Goal: Task Accomplishment & Management: Use online tool/utility

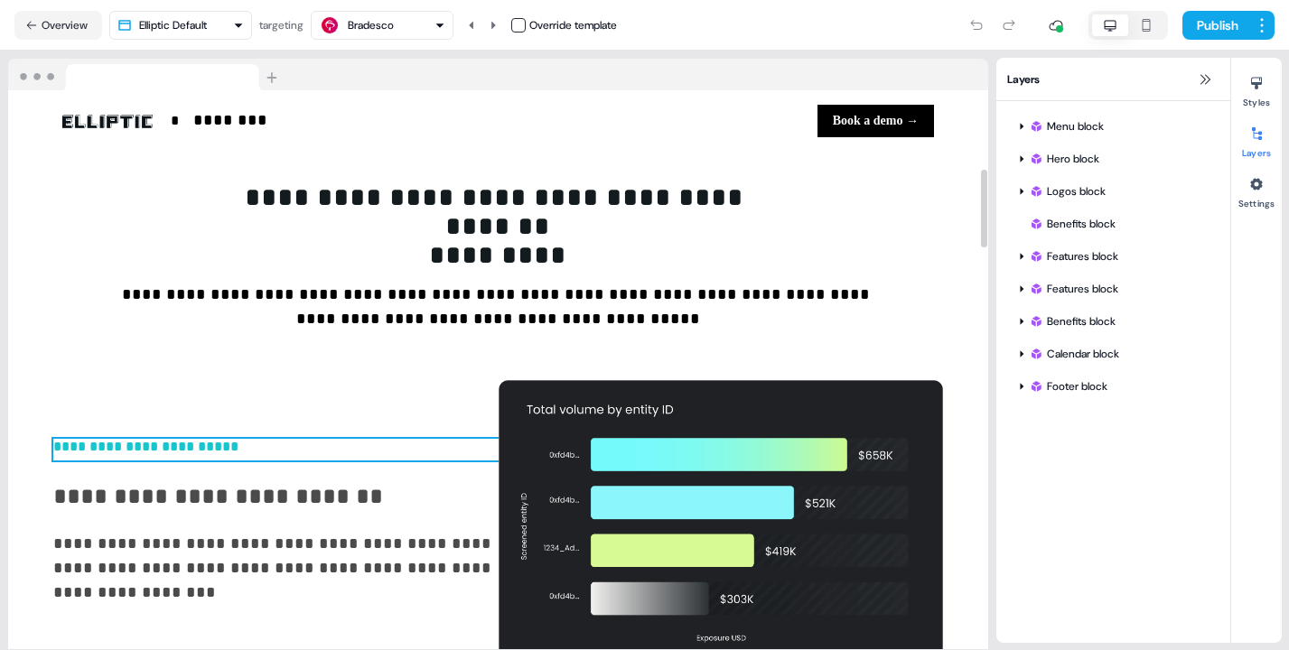
scroll to position [634, 0]
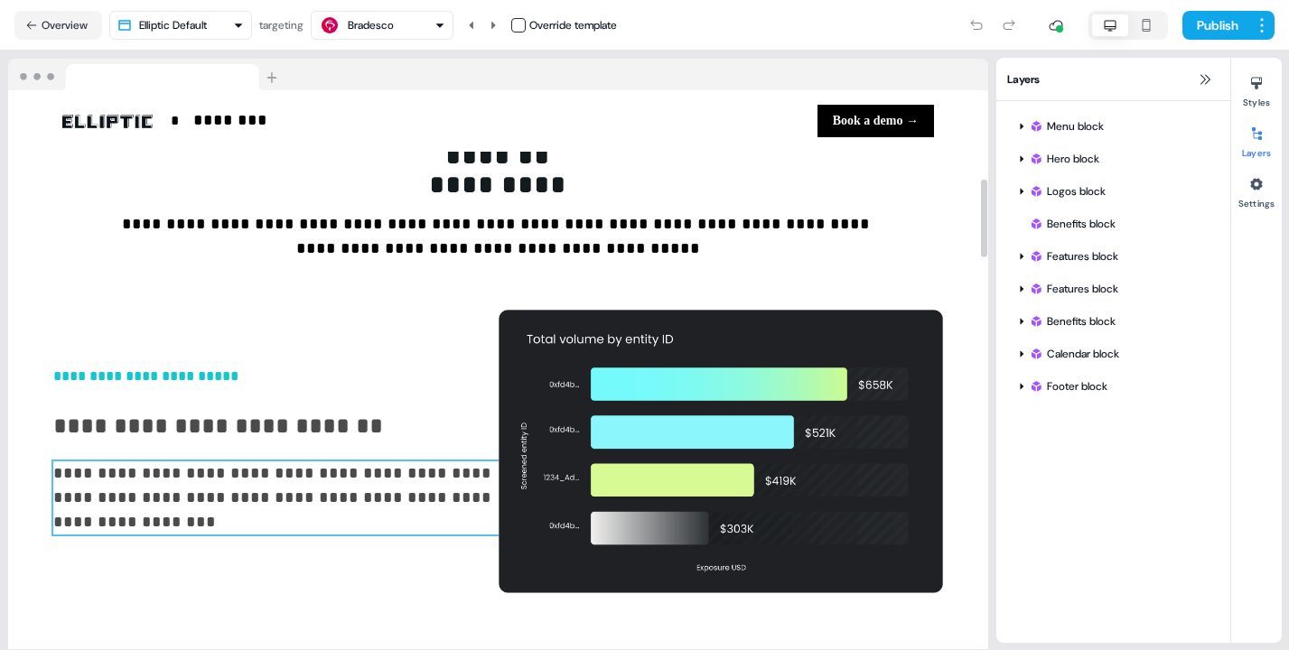
click at [236, 479] on p "**********" at bounding box center [275, 497] width 445 height 73
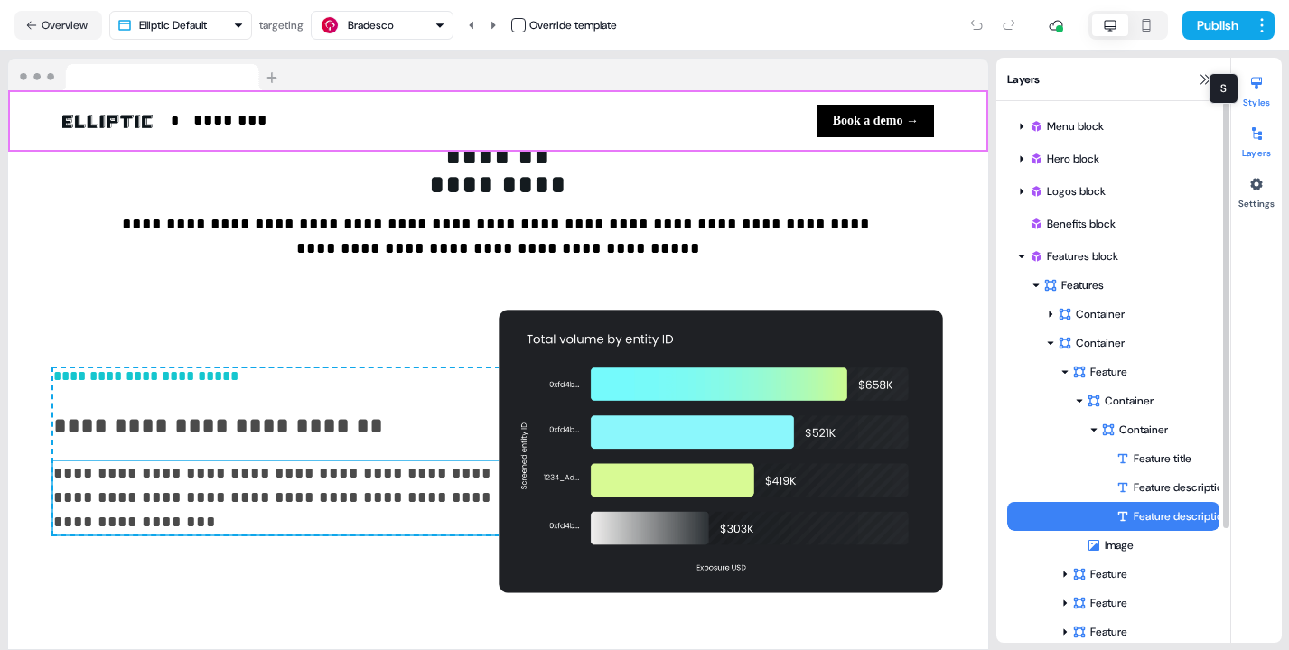
click at [1257, 88] on icon at bounding box center [1256, 83] width 14 height 14
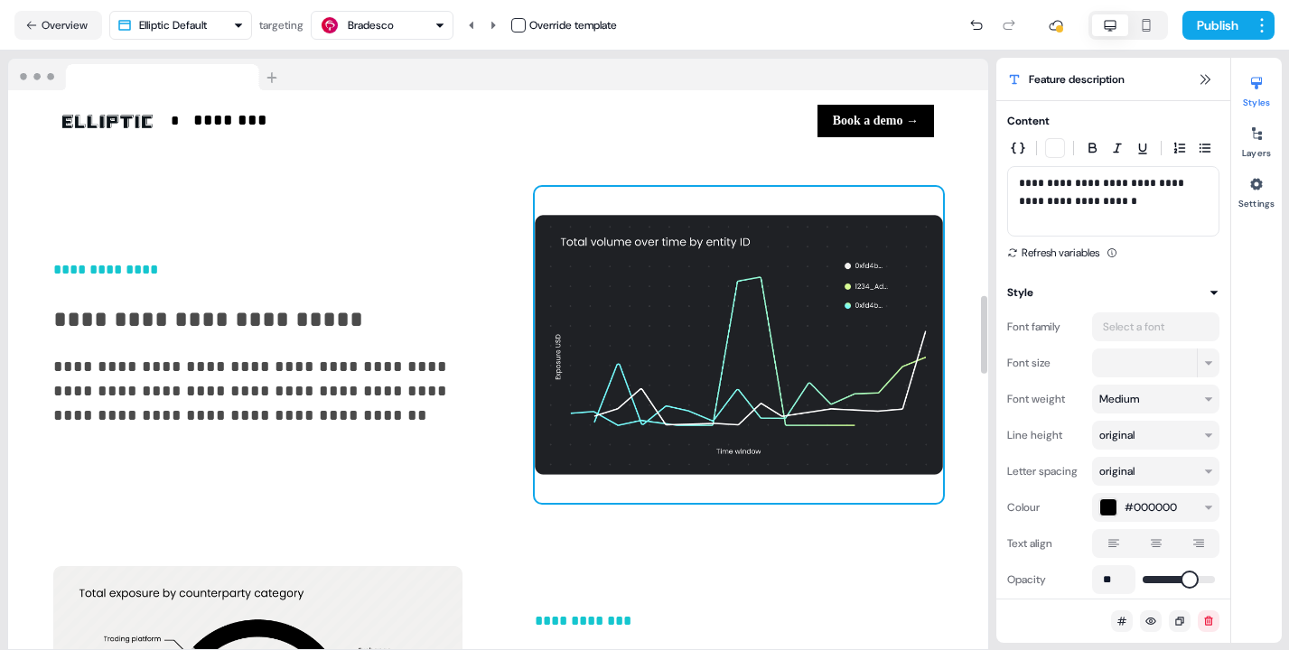
scroll to position [1470, 0]
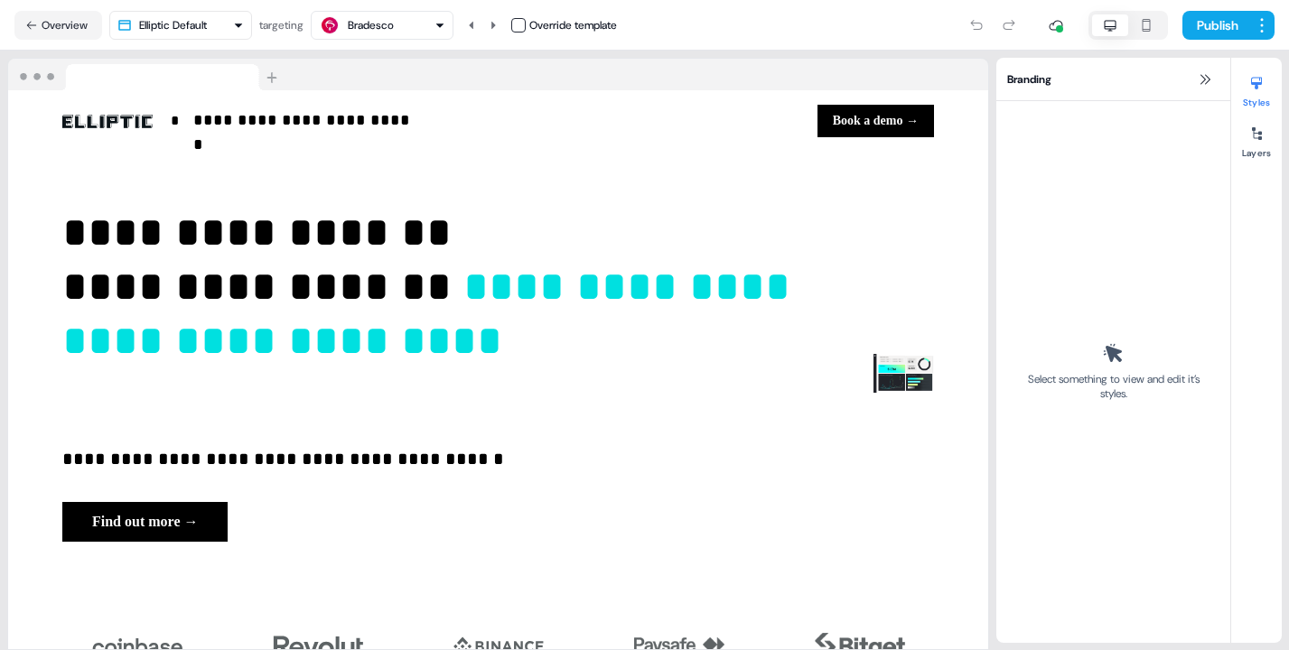
click at [442, 28] on icon "button" at bounding box center [439, 25] width 11 height 11
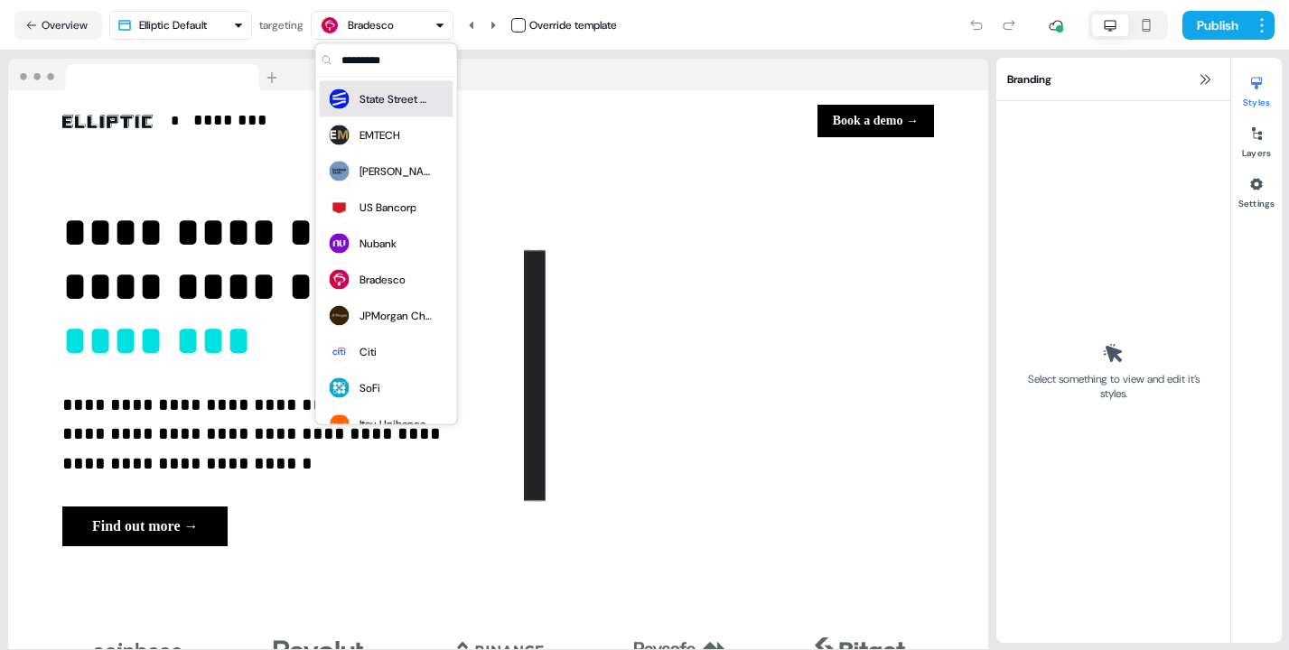
click at [373, 101] on div "State Street Bank" at bounding box center [395, 99] width 72 height 18
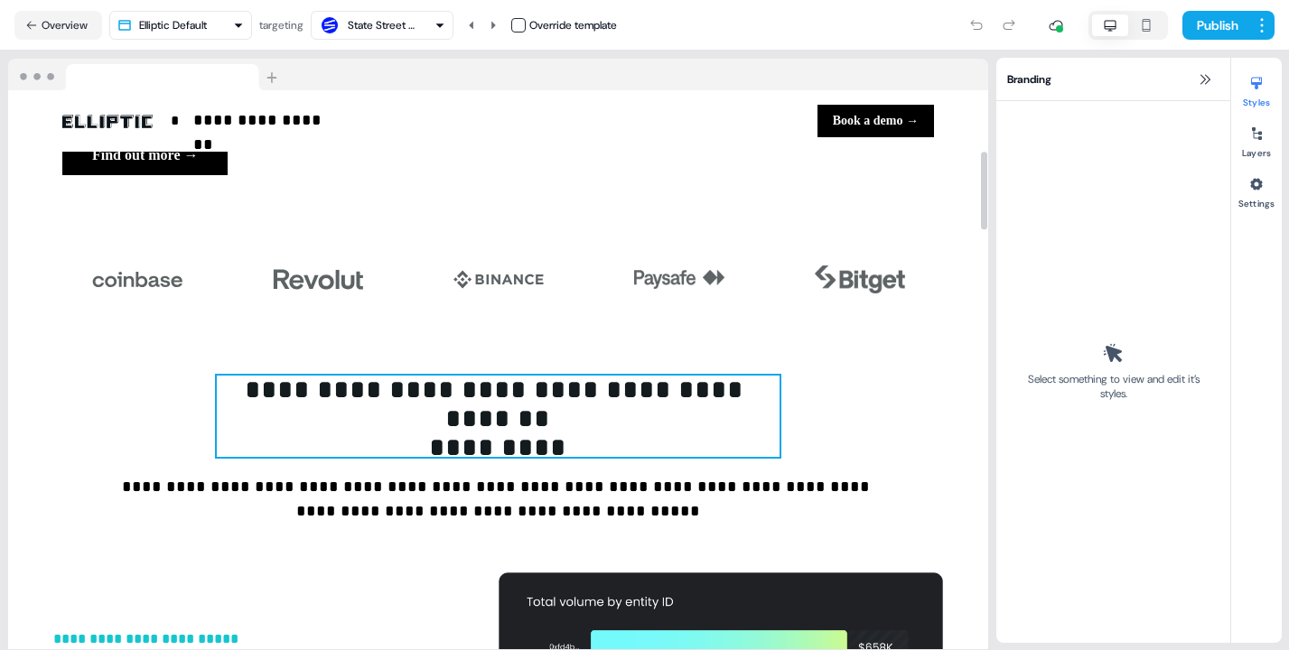
scroll to position [434, 0]
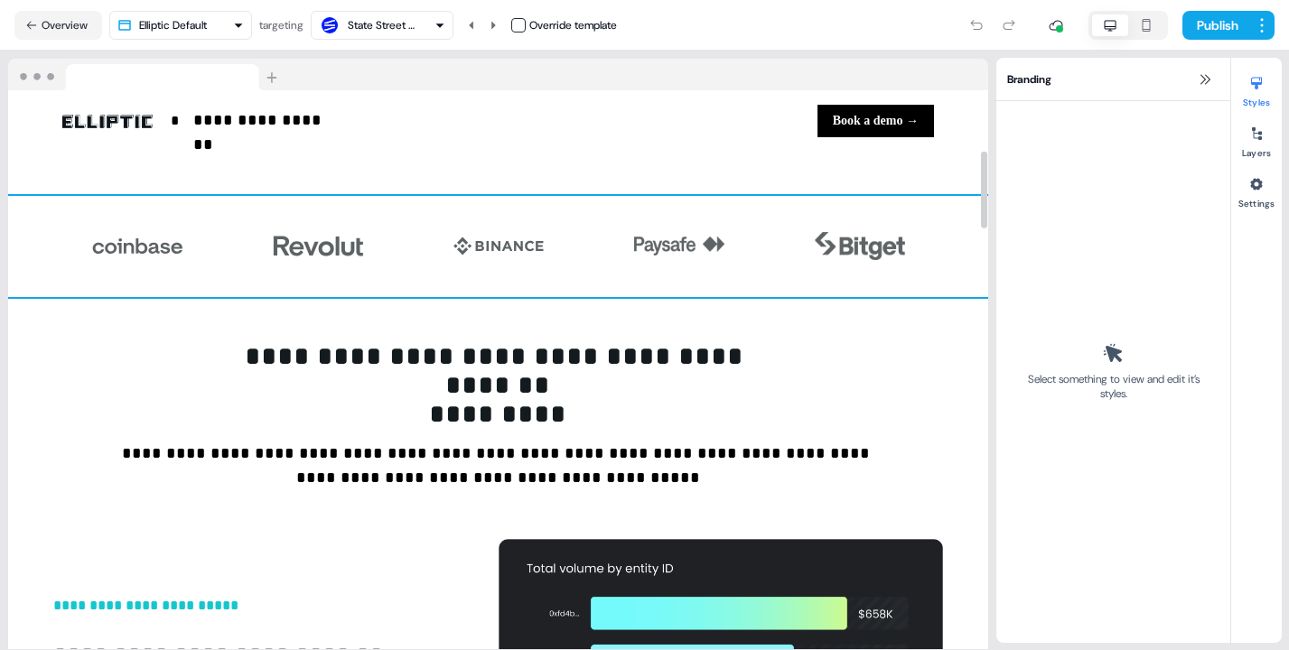
click at [751, 237] on div "To pick up a draggable item, press the space bar. While dragging, use the arrow…" at bounding box center [498, 246] width 980 height 101
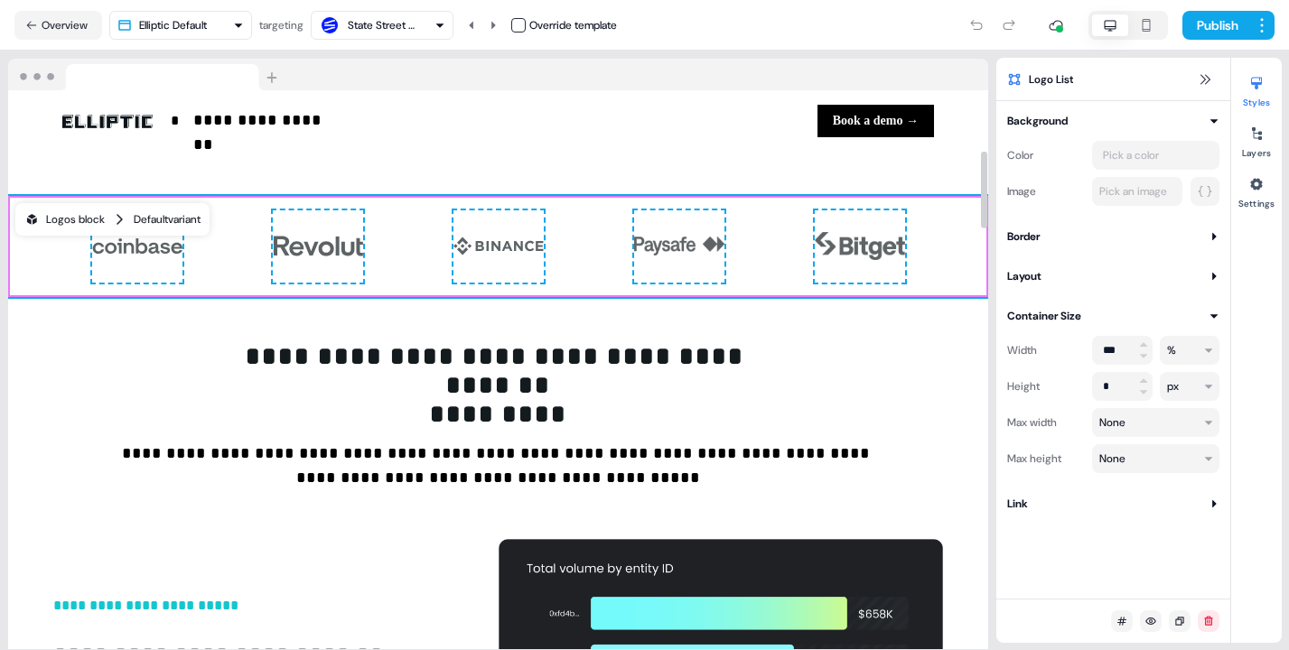
click at [79, 219] on div "Logos block" at bounding box center [64, 219] width 80 height 18
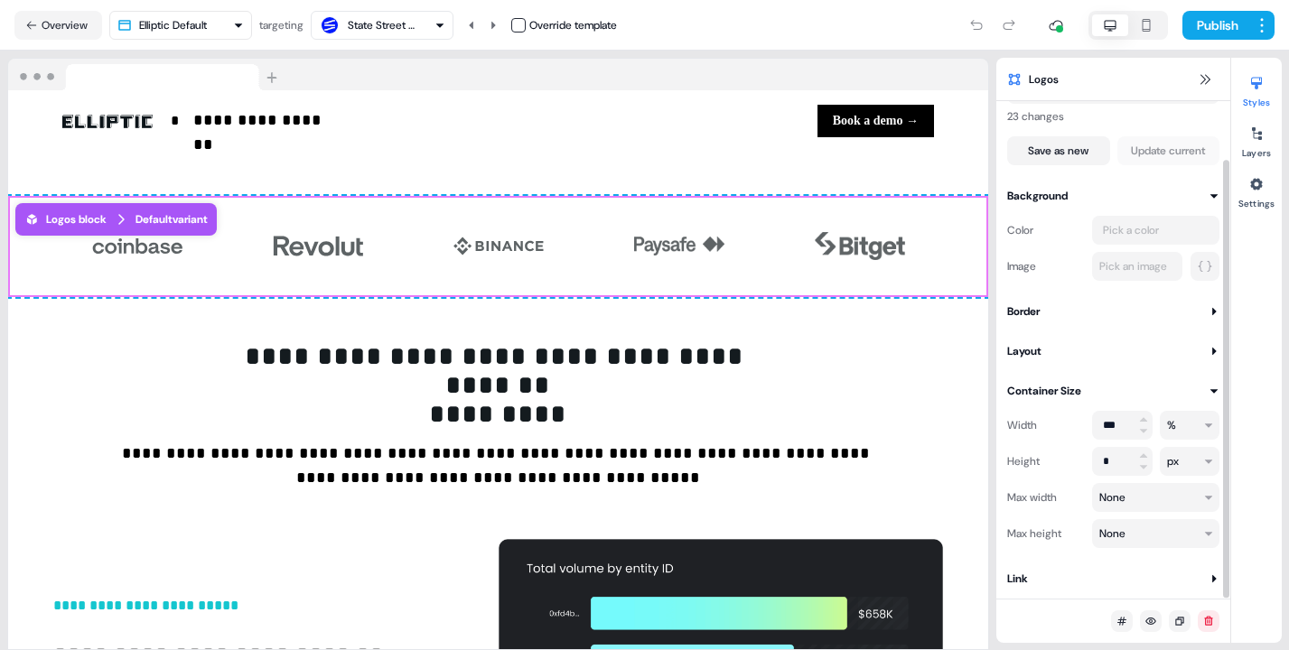
scroll to position [0, 0]
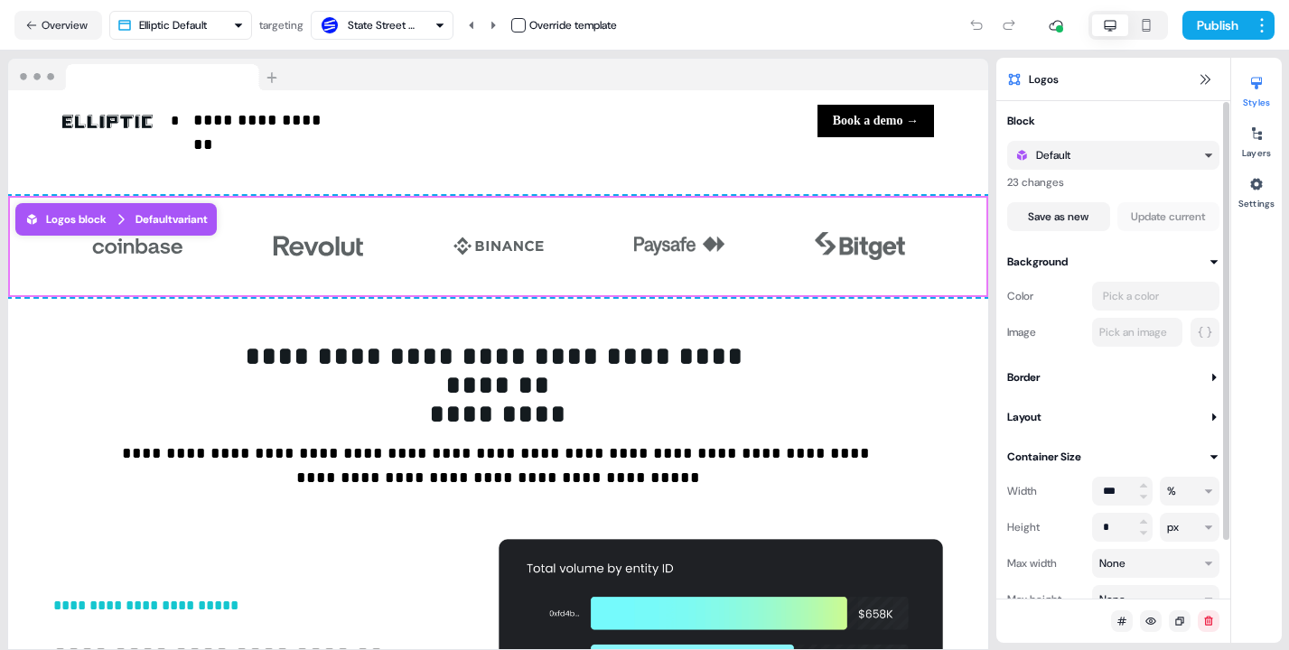
click at [1213, 159] on icon "button" at bounding box center [1208, 155] width 11 height 11
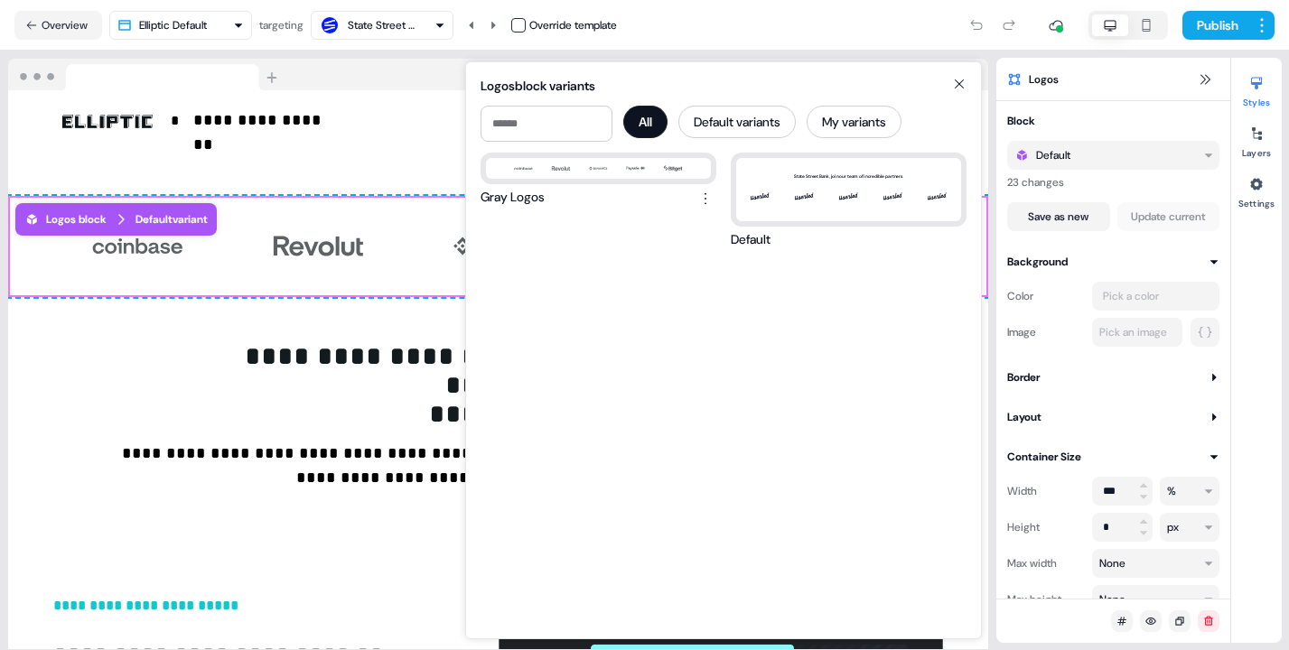
click at [958, 84] on icon at bounding box center [959, 84] width 22 height 14
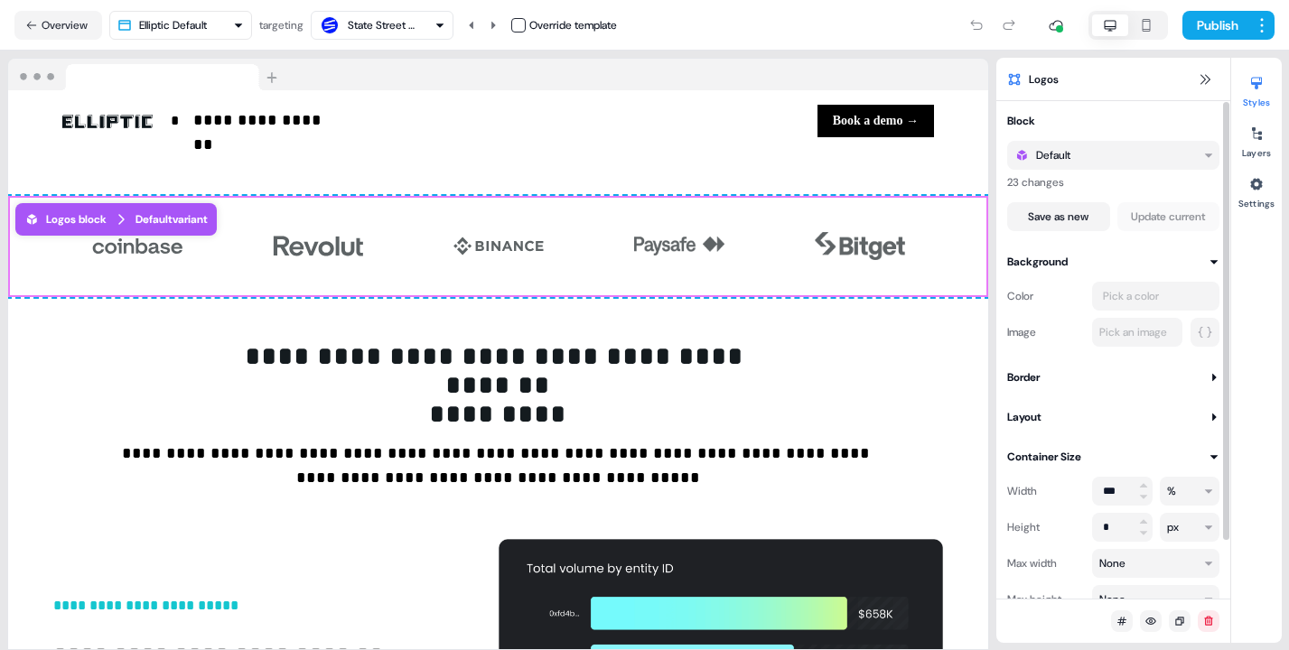
scroll to position [66, 0]
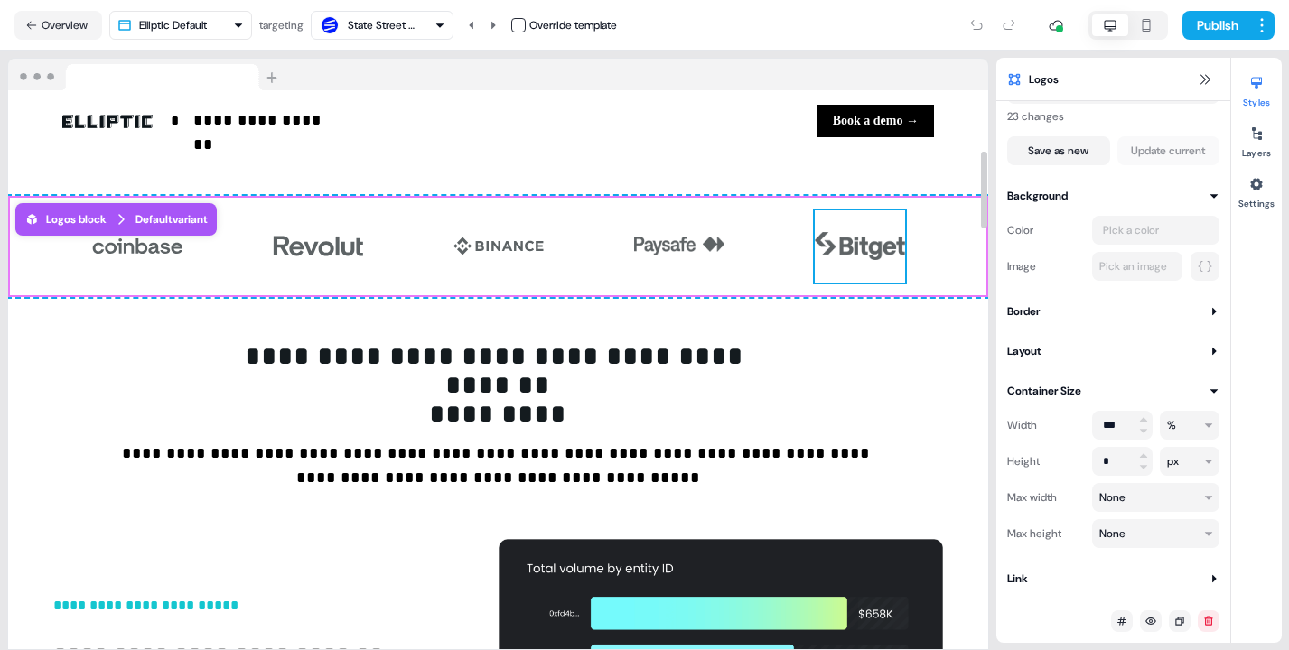
click at [847, 237] on img at bounding box center [859, 246] width 90 height 72
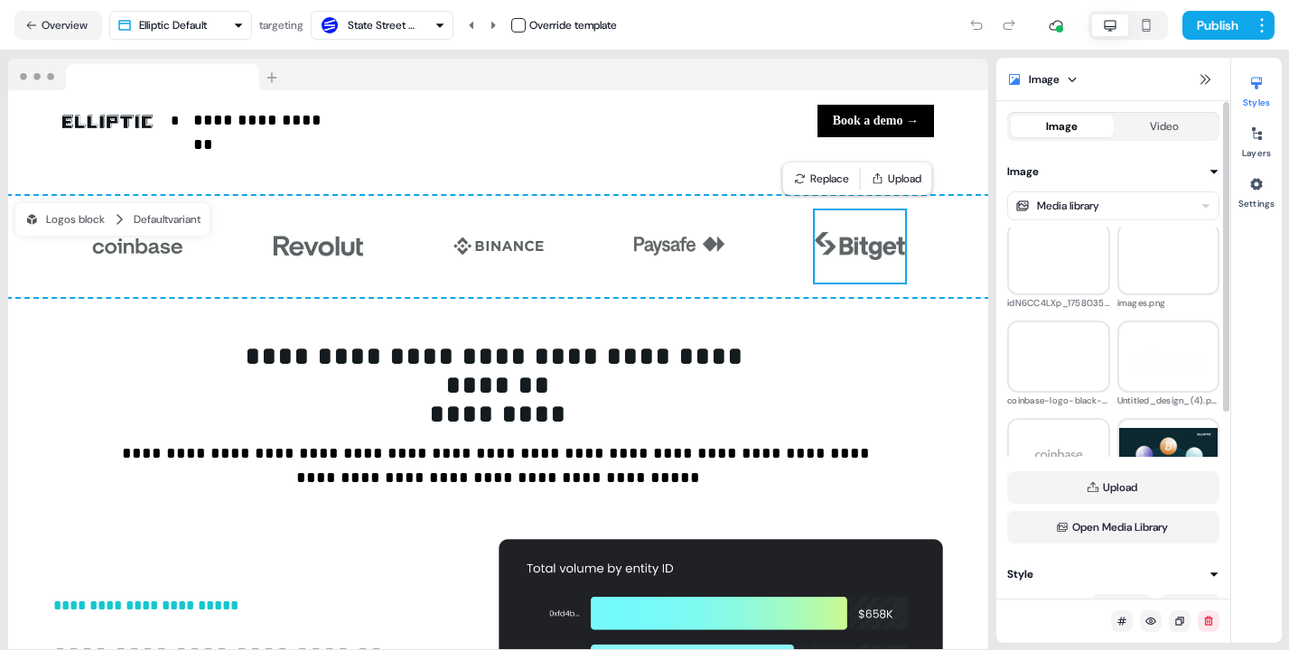
scroll to position [3, 0]
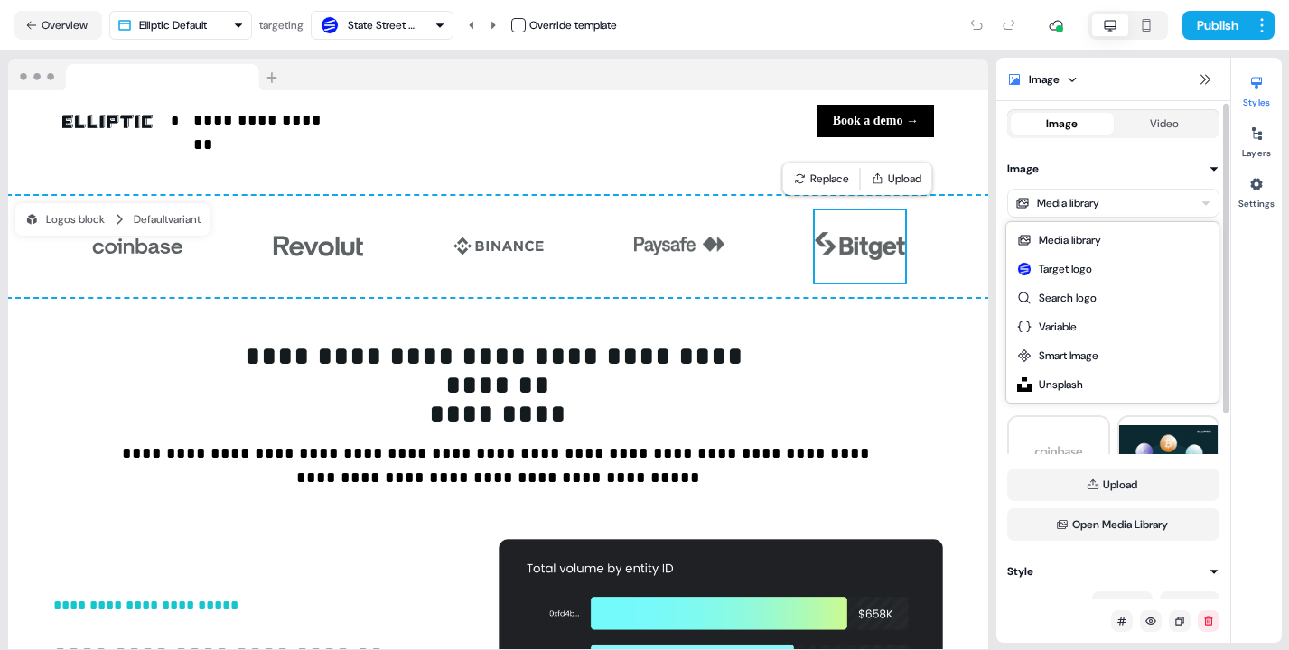
click at [1093, 193] on html "**********" at bounding box center [644, 325] width 1289 height 650
click at [1242, 271] on html "**********" at bounding box center [644, 325] width 1289 height 650
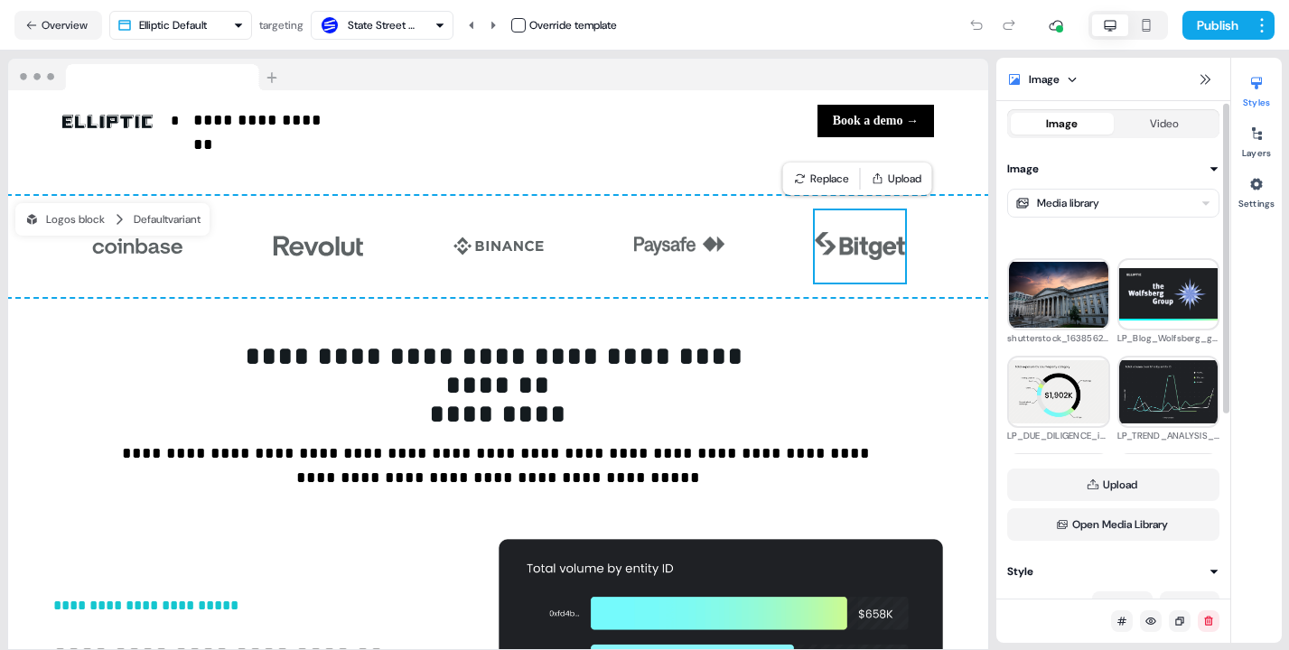
scroll to position [2215, 0]
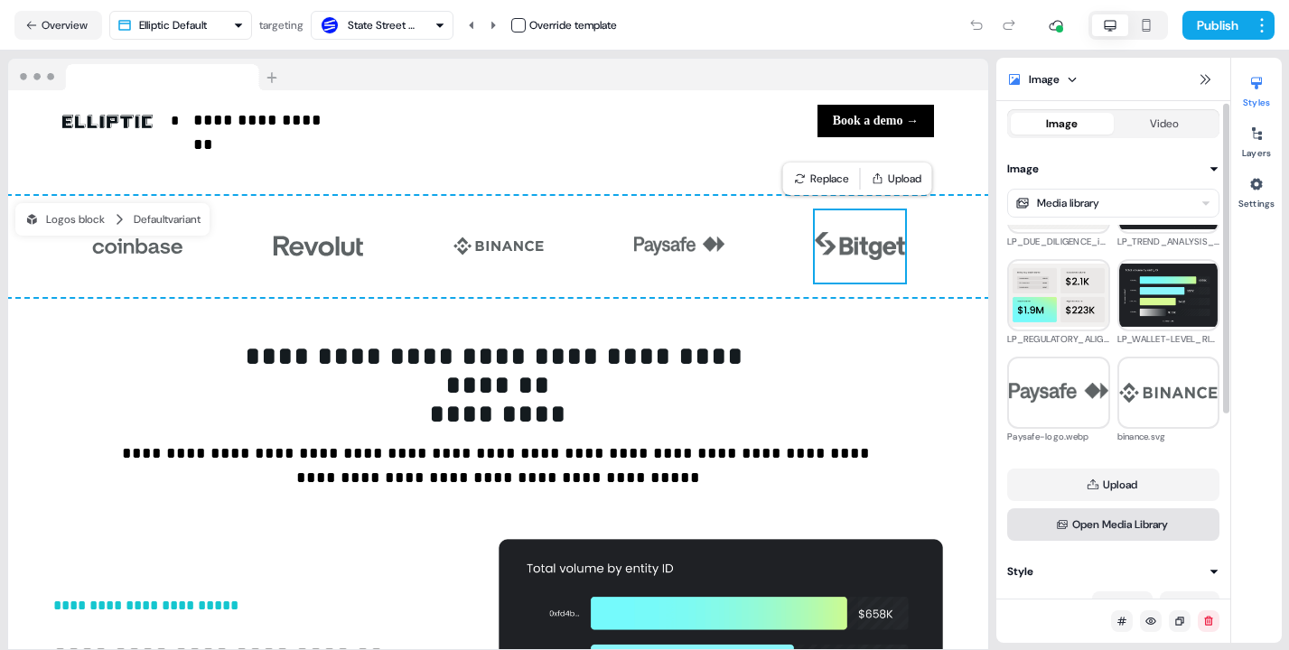
click at [1087, 526] on button "Open Media Library" at bounding box center [1113, 524] width 212 height 33
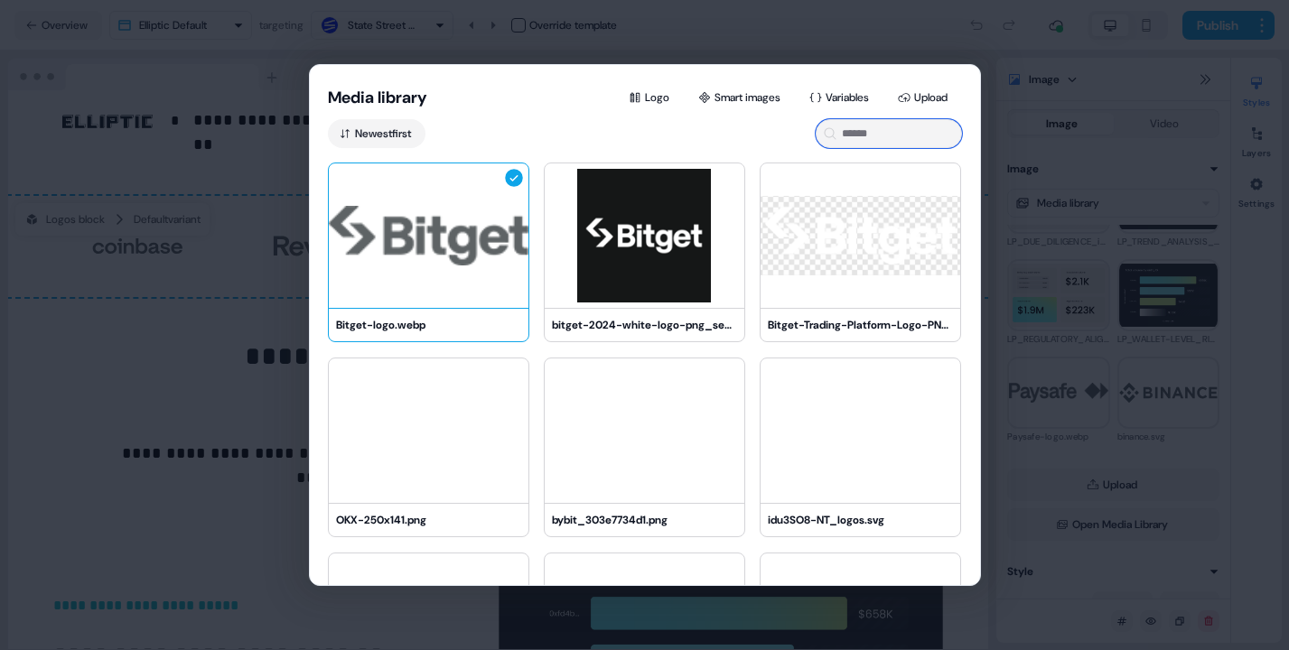
click at [904, 132] on input at bounding box center [888, 133] width 146 height 29
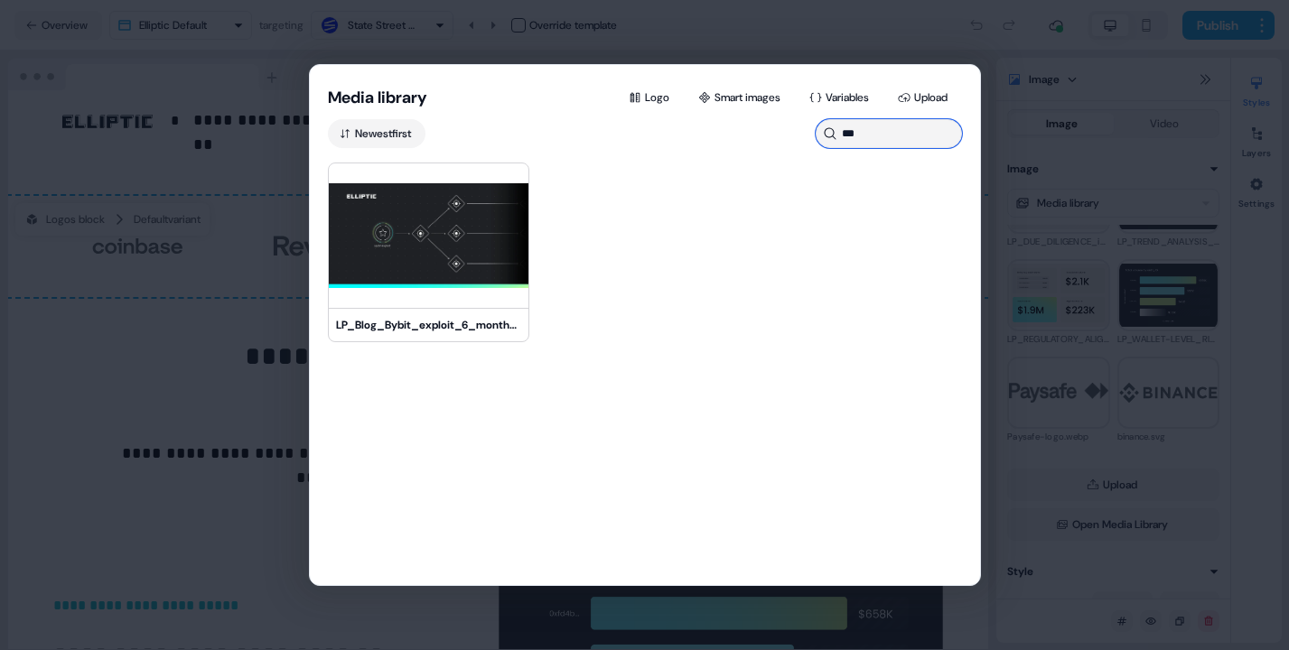
type input "****"
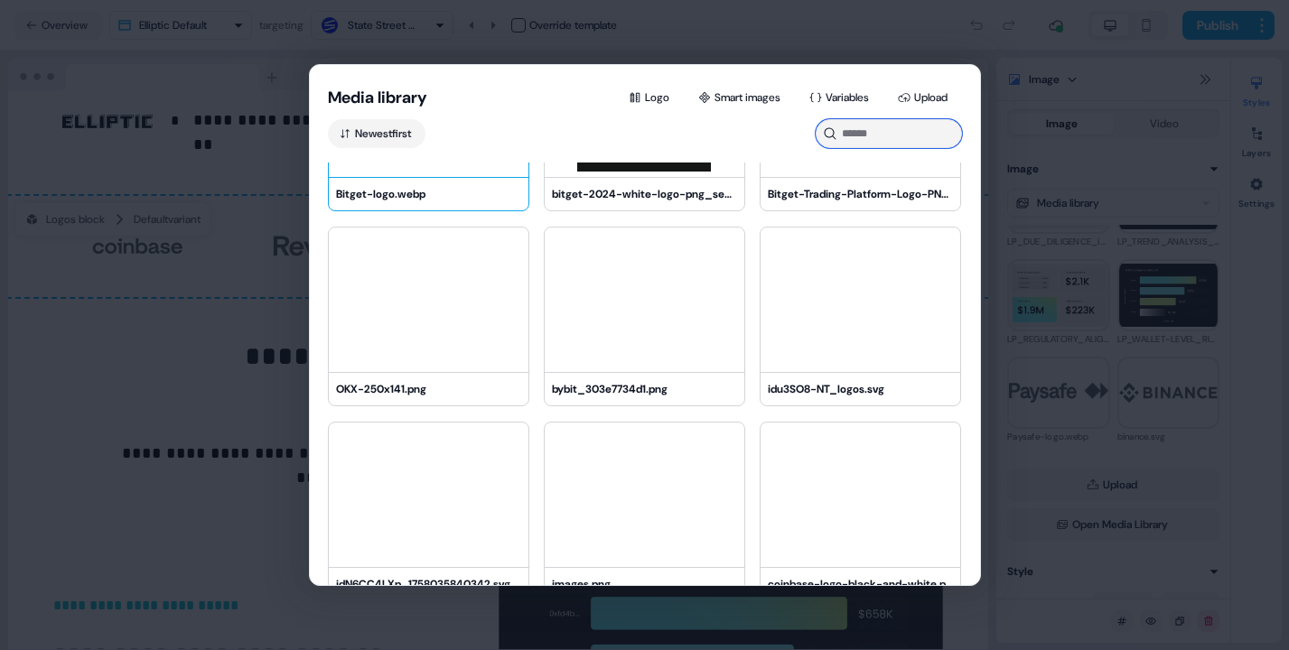
scroll to position [154, 0]
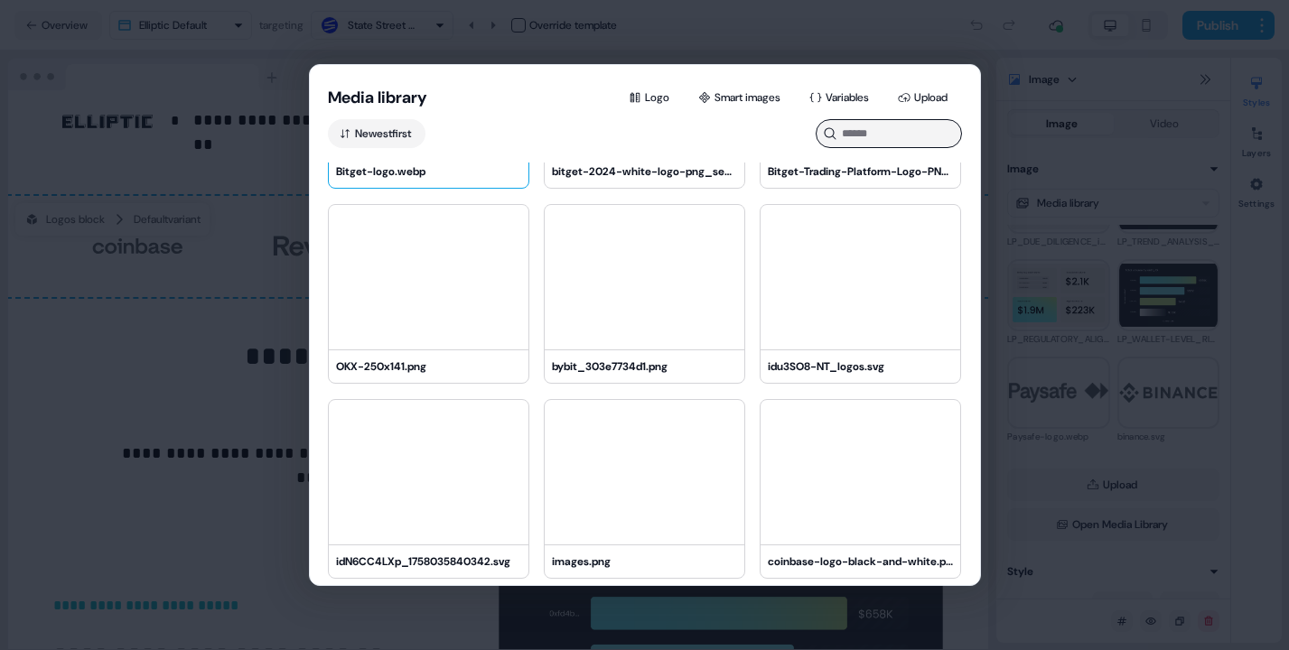
click at [1170, 258] on div "Media library Logo Smart images Variables Upload Newest first Bitget-logo.webp …" at bounding box center [644, 325] width 1289 height 650
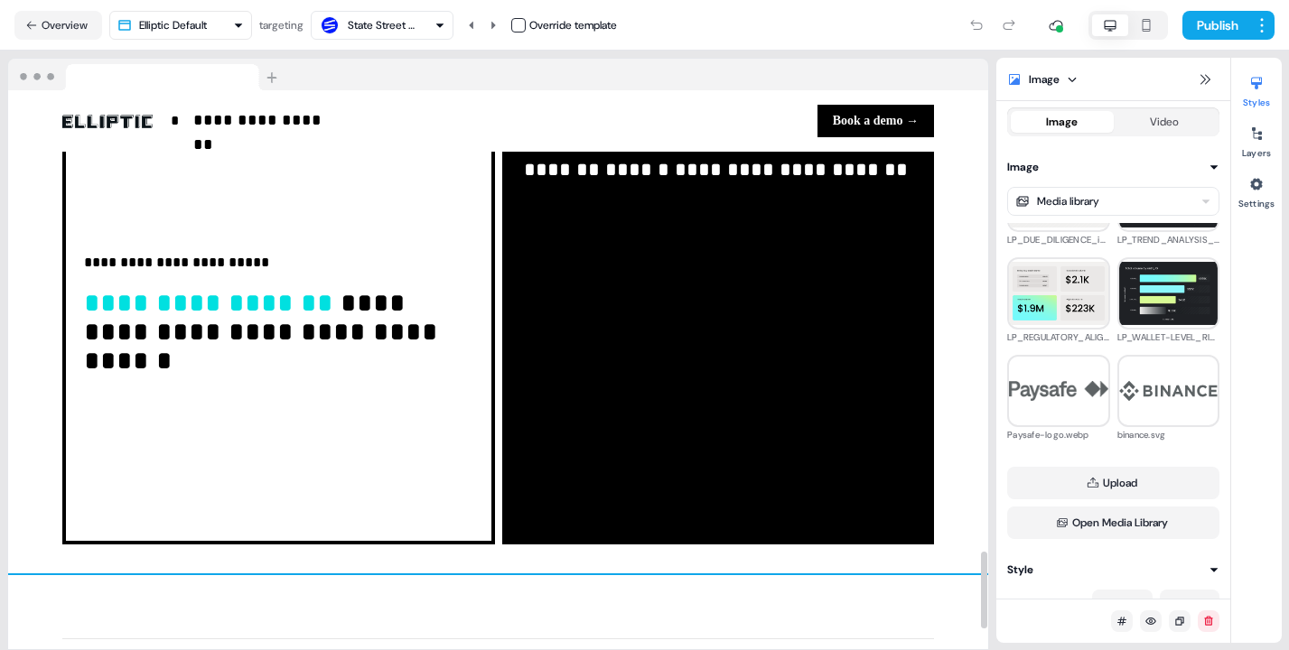
scroll to position [3327, 0]
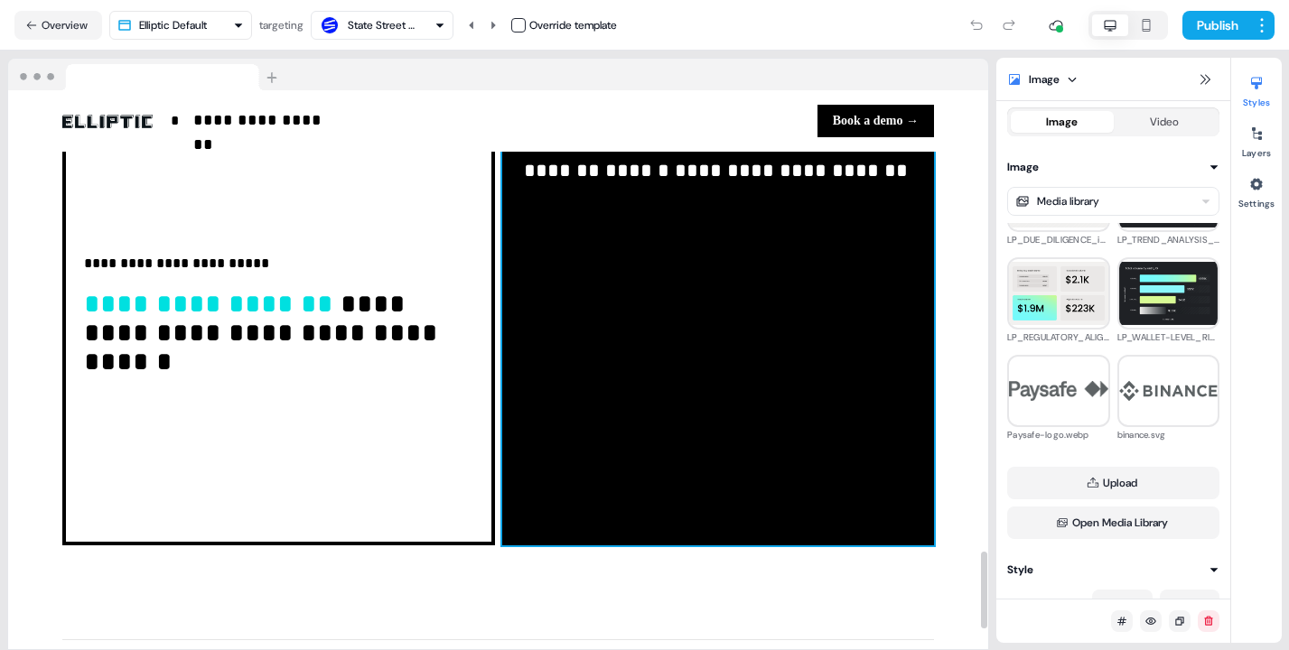
click at [605, 542] on div "**********" at bounding box center [718, 319] width 433 height 451
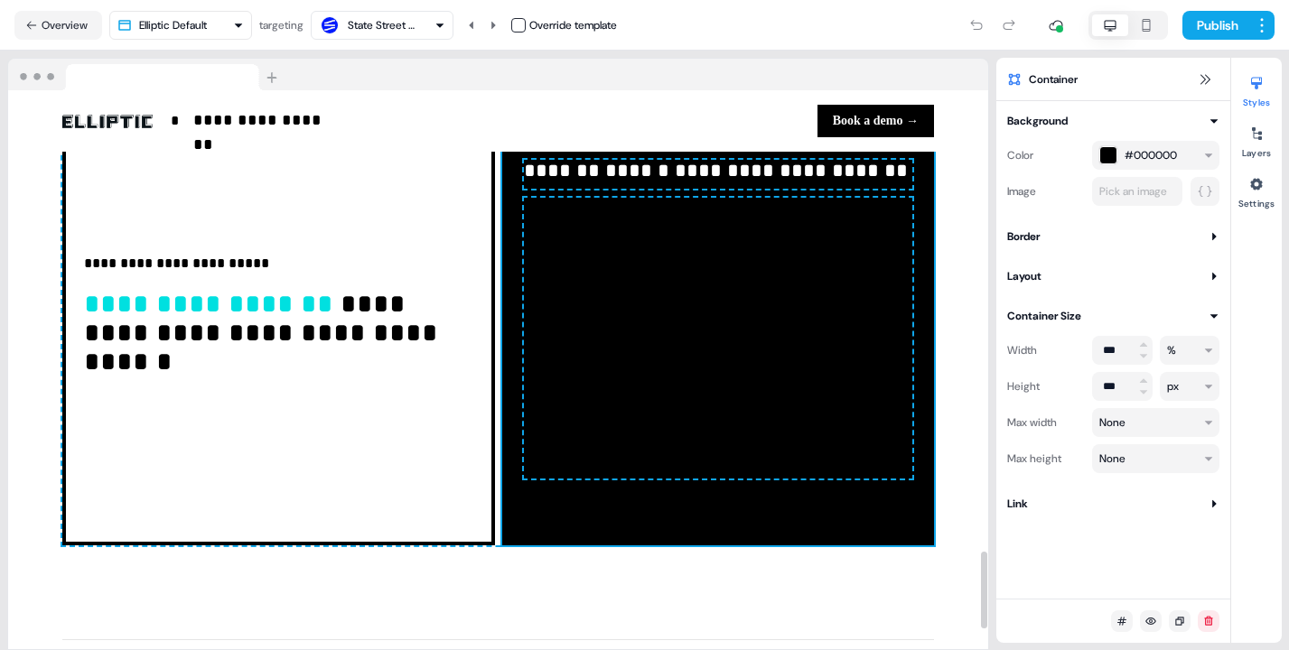
scroll to position [0, 0]
click at [605, 542] on div "**********" at bounding box center [718, 319] width 433 height 451
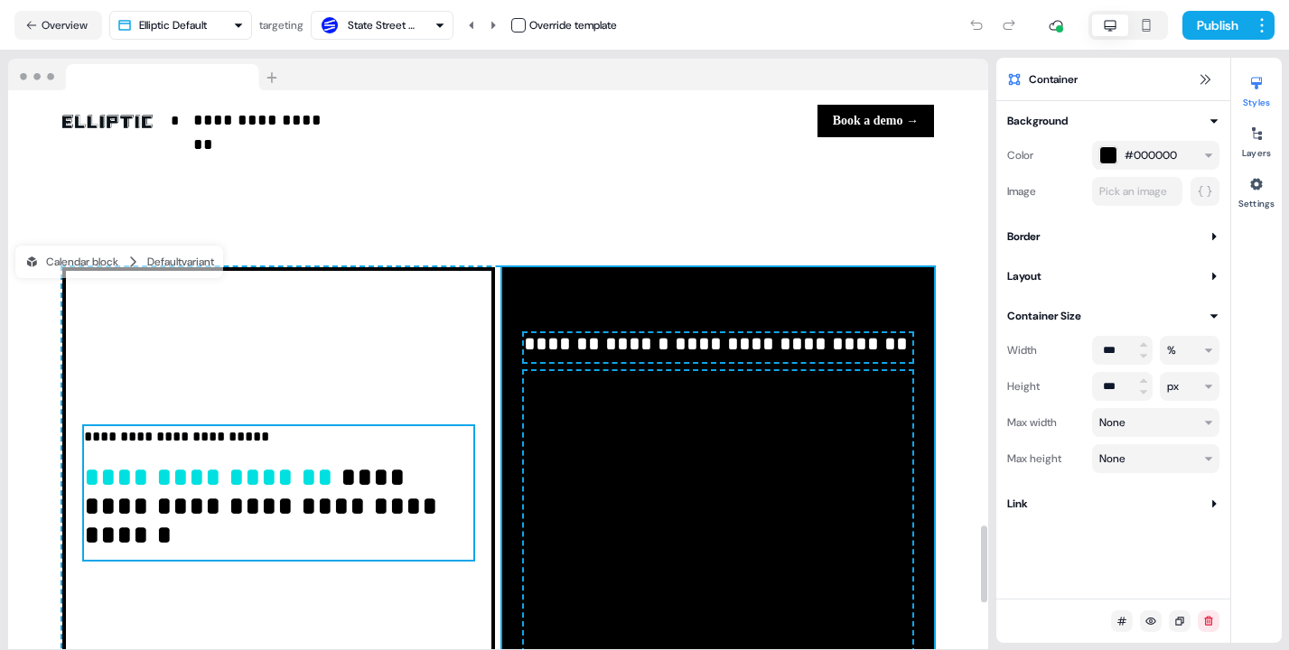
scroll to position [3140, 0]
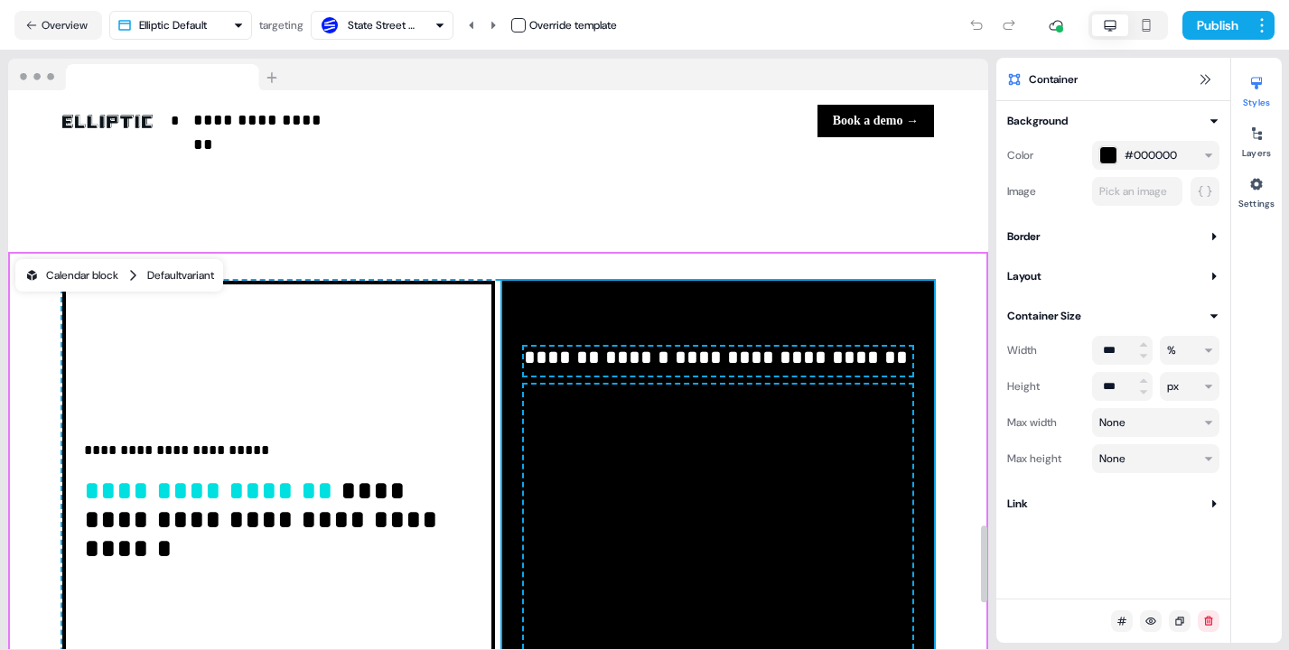
click at [86, 292] on div "Calendar block Default variant" at bounding box center [119, 275] width 208 height 33
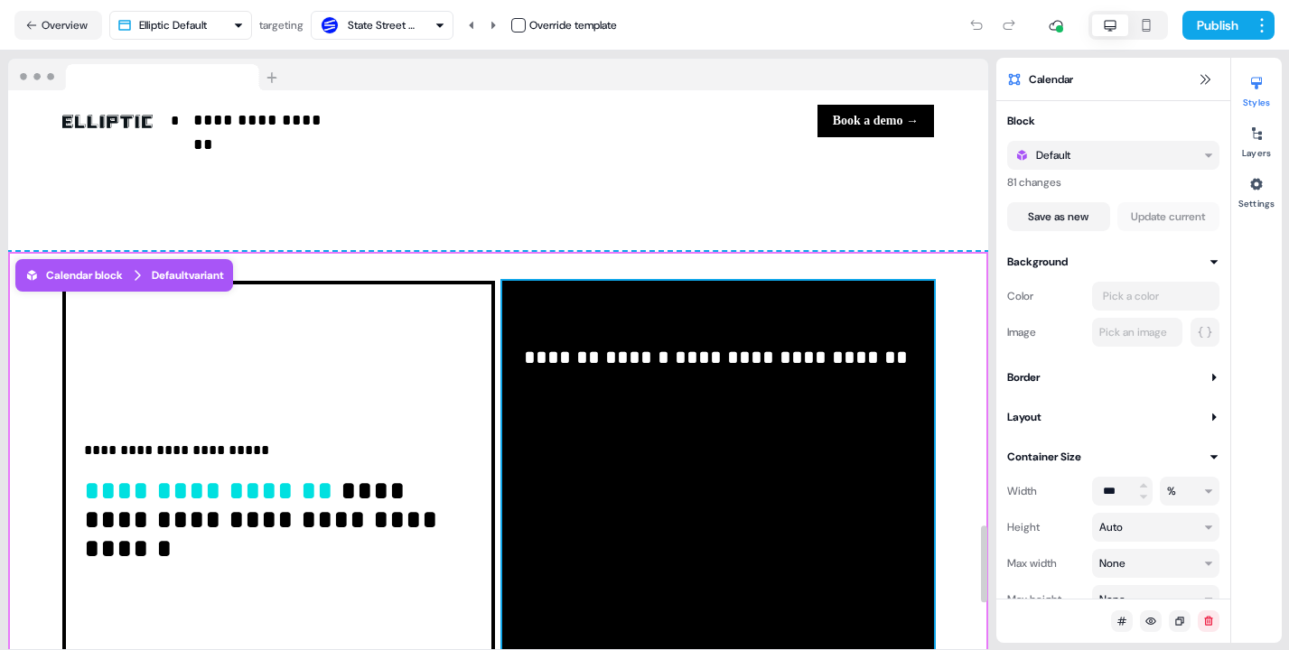
click at [673, 320] on div "**********" at bounding box center [718, 506] width 433 height 451
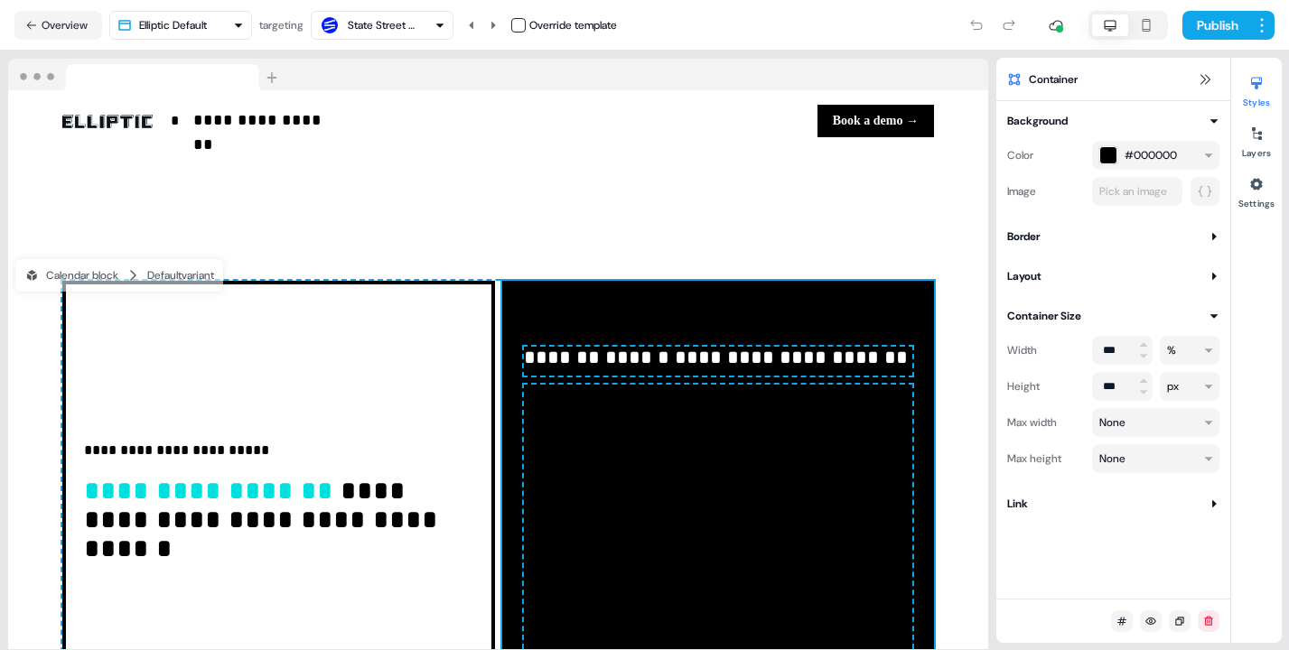
click at [1095, 509] on button "Link" at bounding box center [1113, 504] width 212 height 18
click at [521, 337] on div "**********" at bounding box center [718, 506] width 433 height 451
click at [1255, 144] on div at bounding box center [1256, 133] width 29 height 29
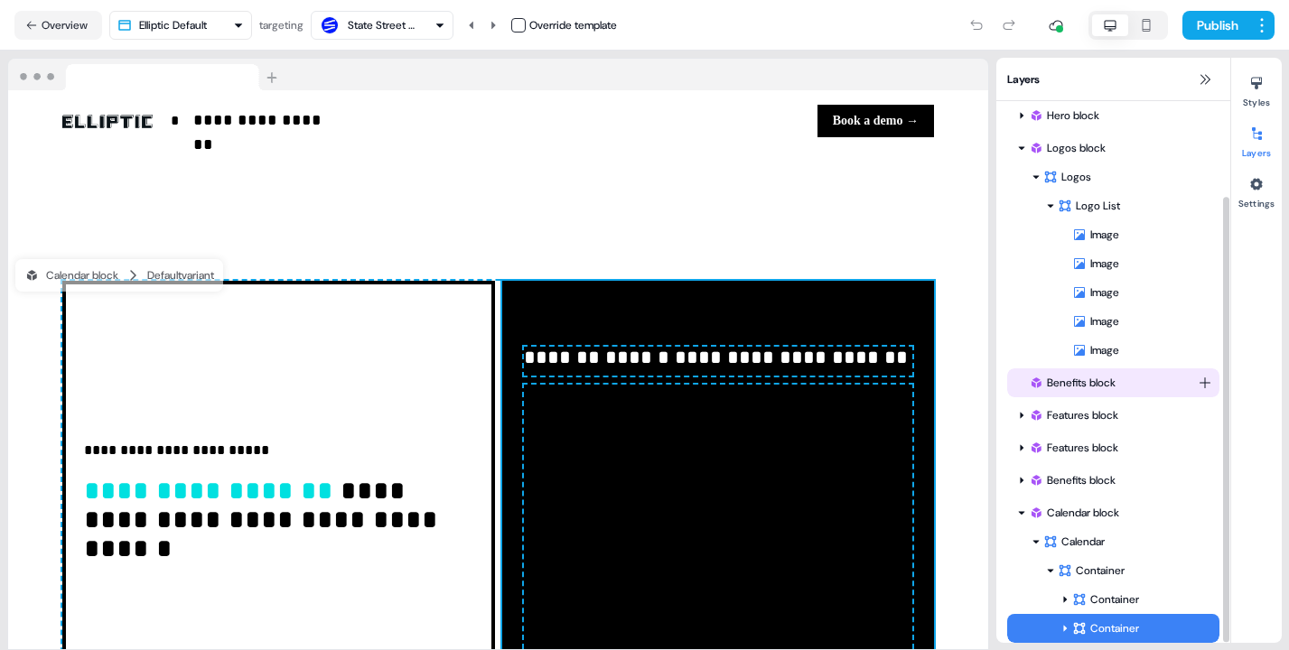
scroll to position [116, 0]
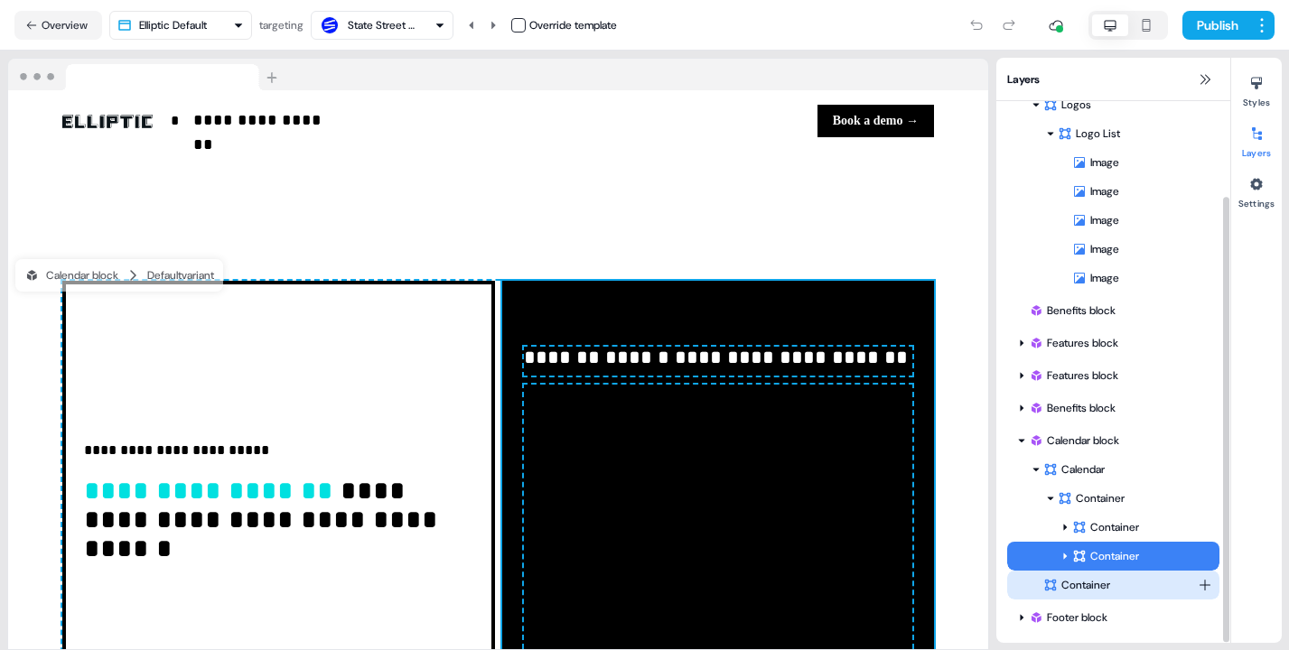
click at [1068, 592] on div "Container" at bounding box center [1120, 585] width 154 height 18
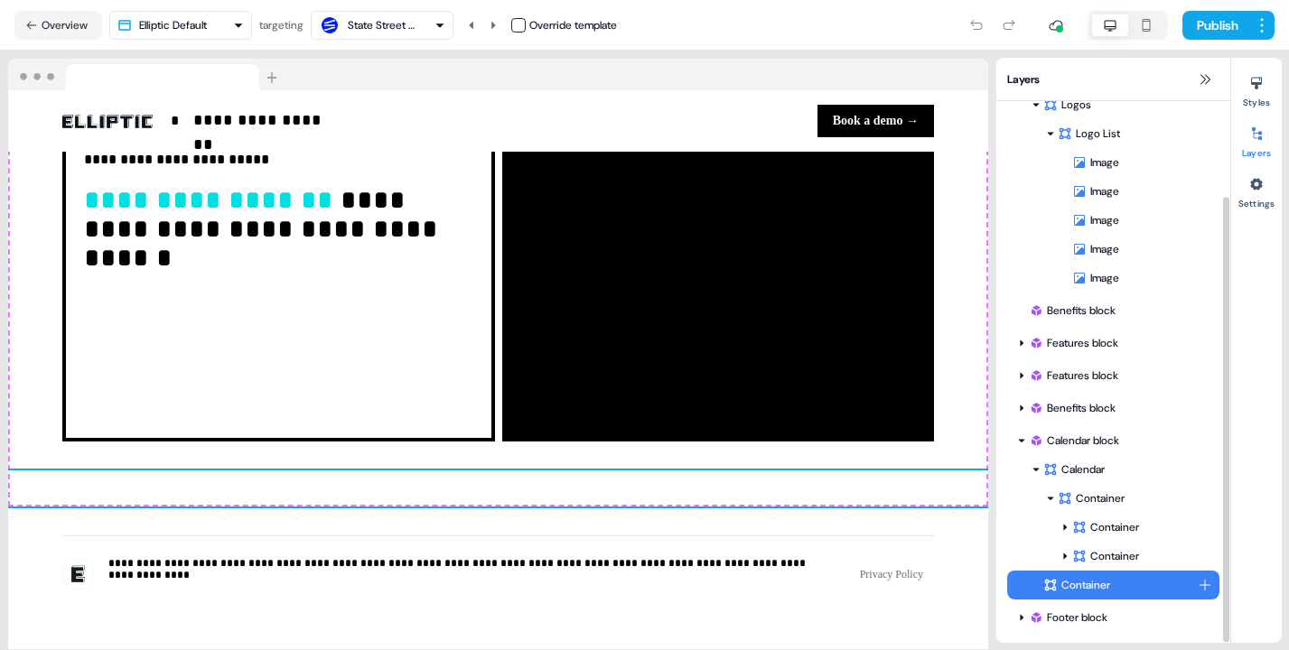
scroll to position [3473, 0]
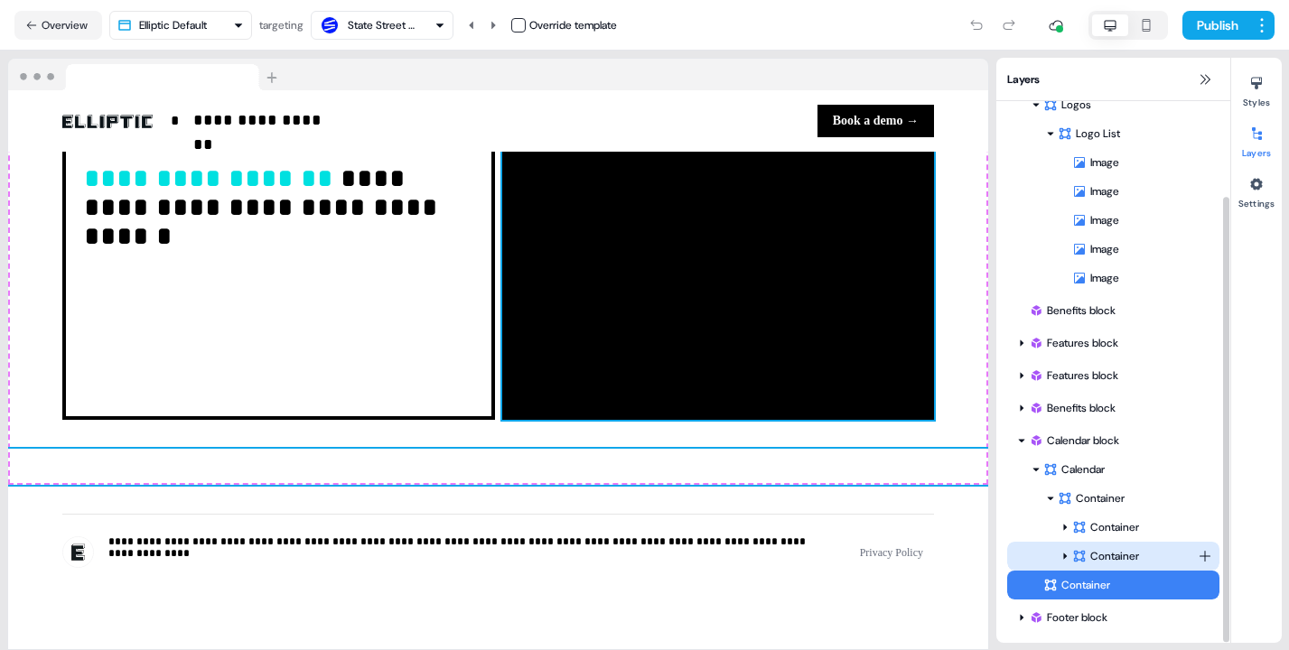
click at [1088, 548] on div "Container" at bounding box center [1135, 556] width 126 height 18
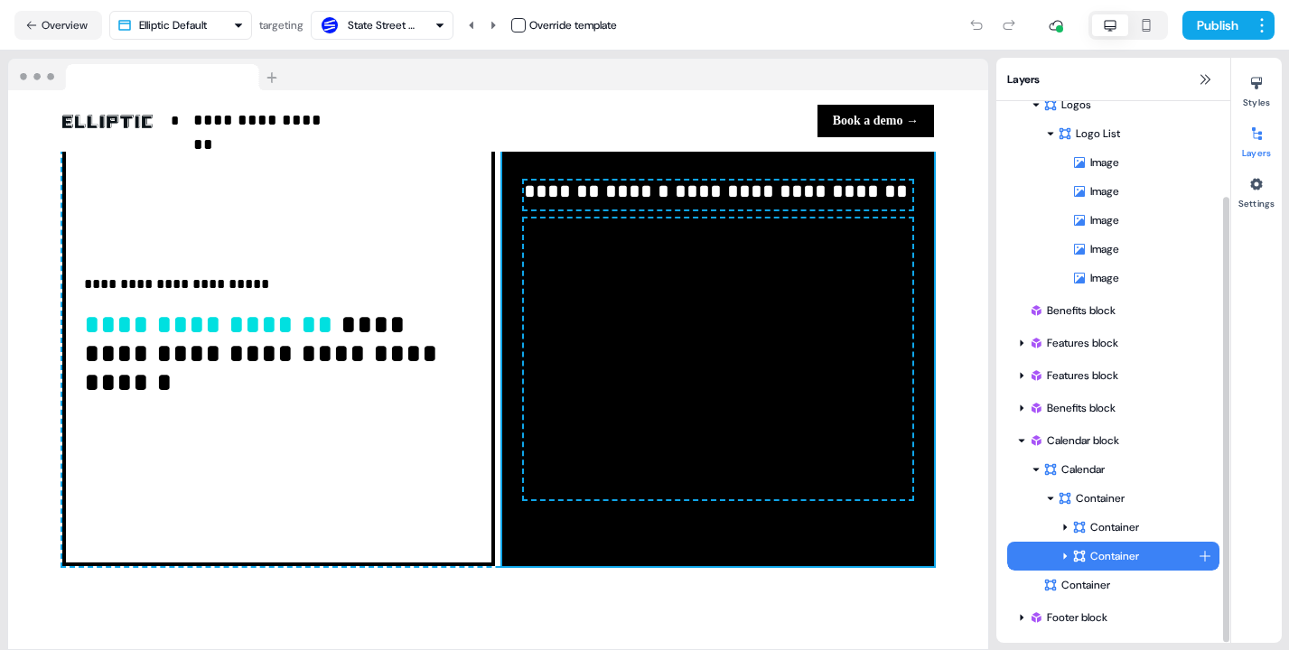
scroll to position [3296, 0]
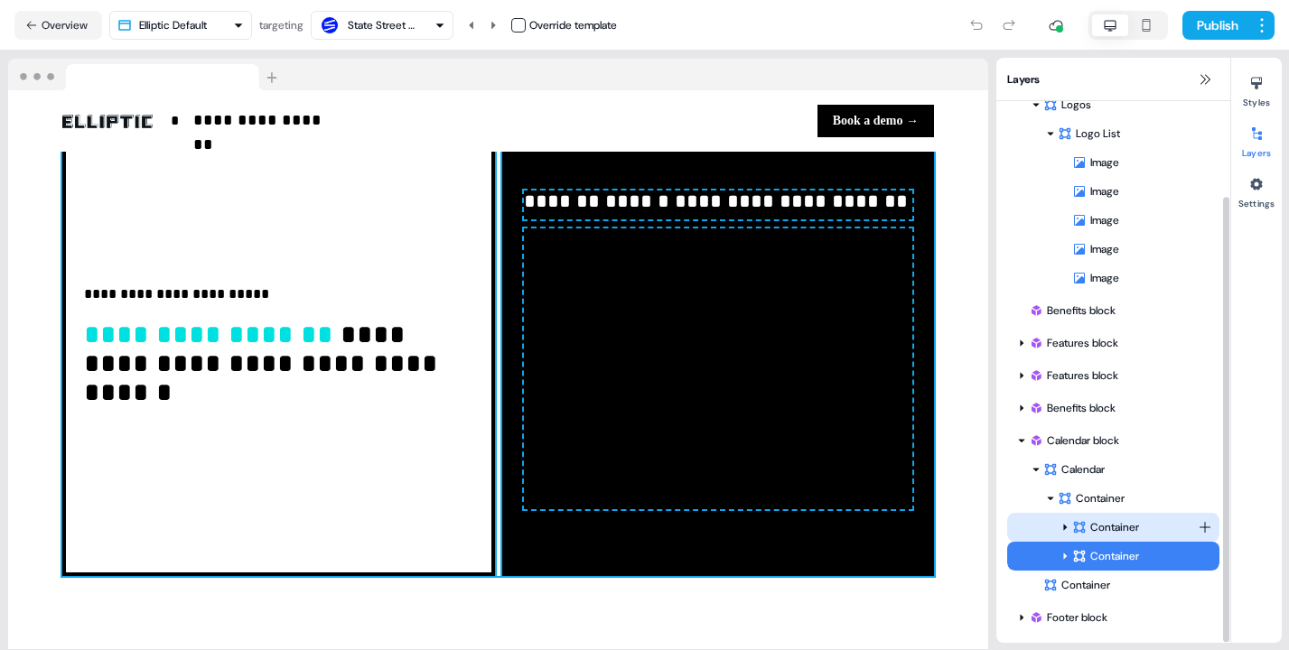
click at [1094, 526] on div "Container" at bounding box center [1135, 527] width 126 height 18
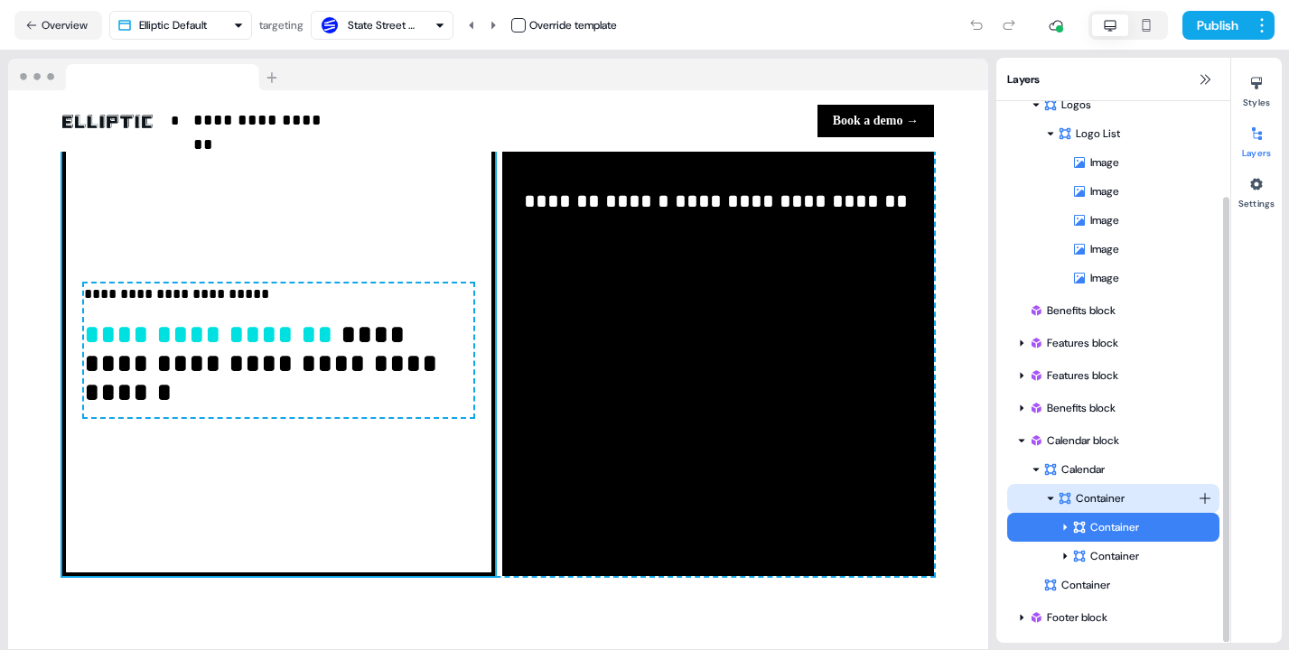
click at [1086, 506] on div "Container" at bounding box center [1127, 498] width 140 height 18
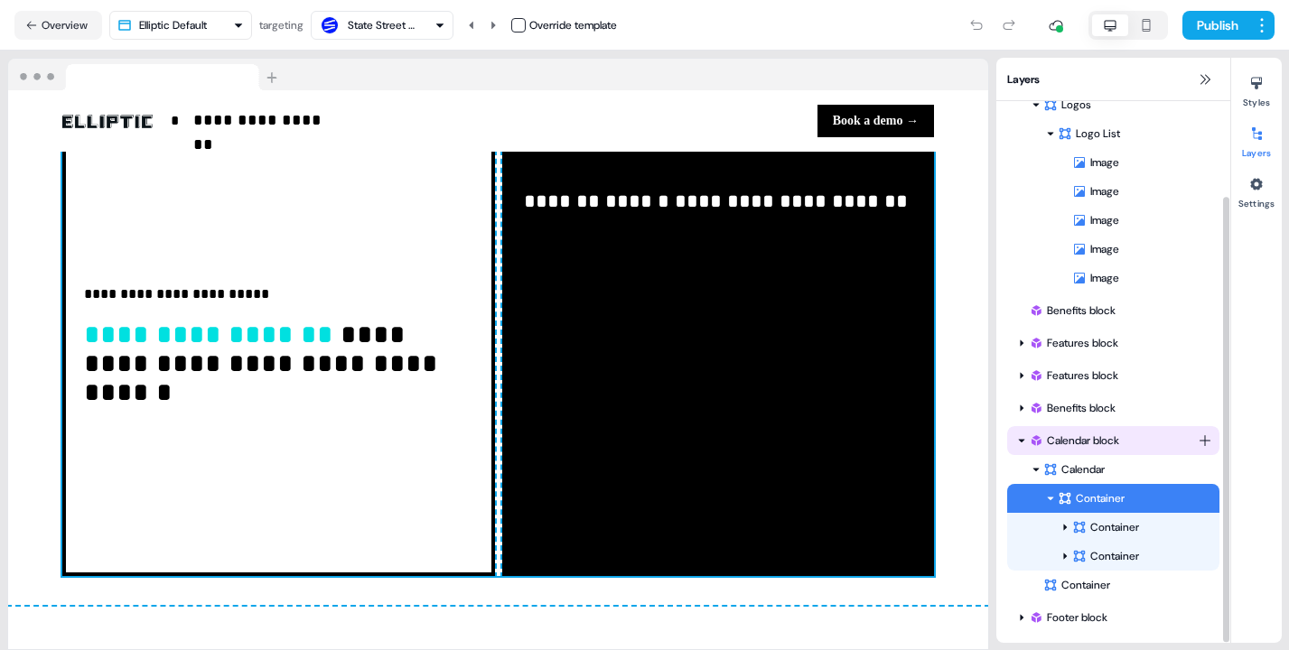
click at [1050, 498] on div "Calendar block Calendar Container Container Container To pick up a draggable it…" at bounding box center [1113, 512] width 212 height 173
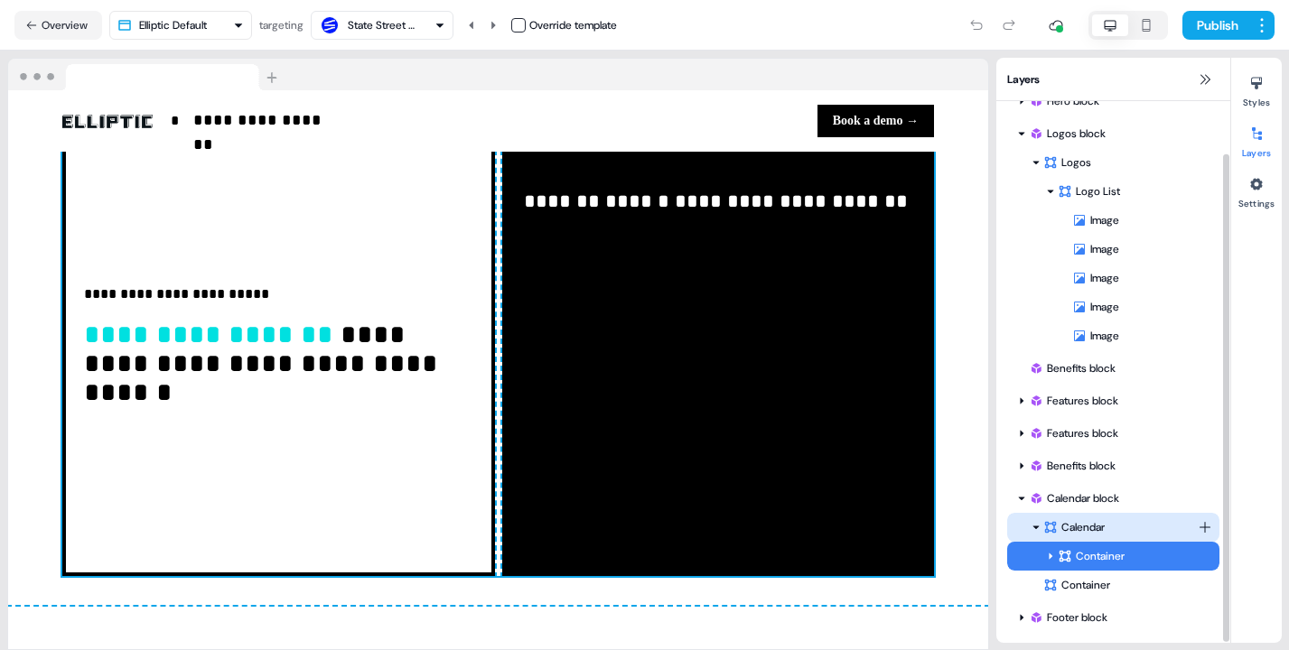
click at [1072, 528] on div "Calendar" at bounding box center [1120, 527] width 154 height 18
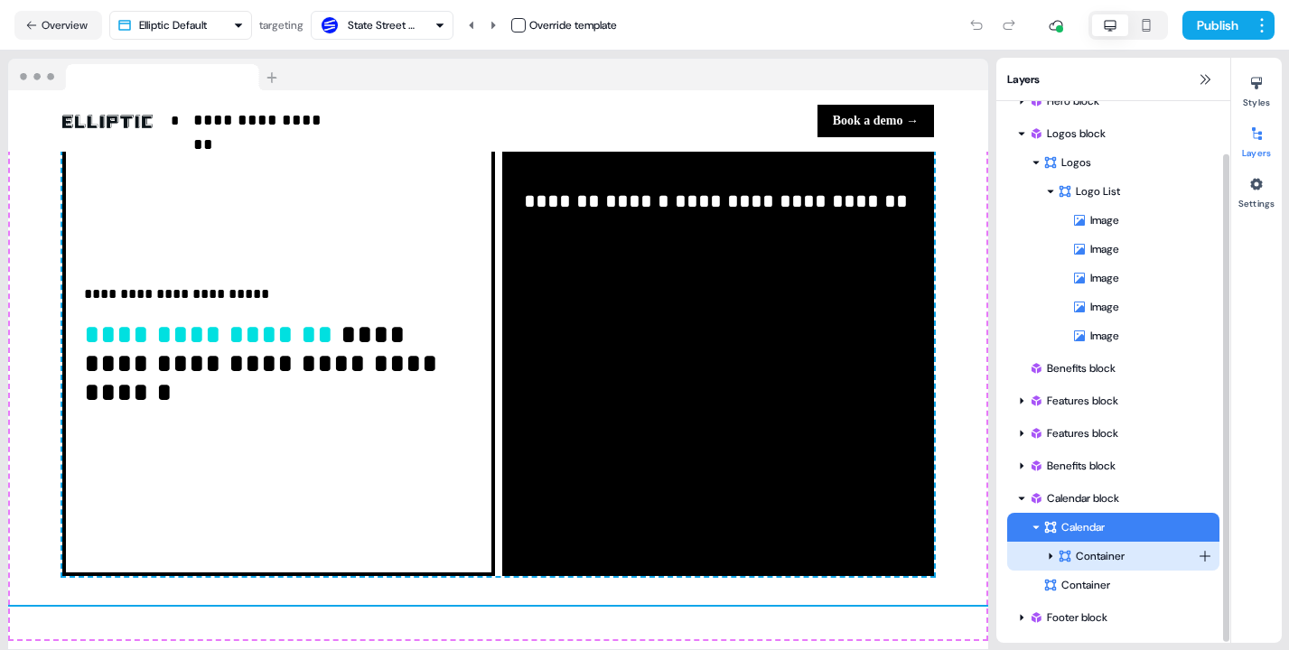
click at [1101, 559] on div "Container" at bounding box center [1127, 556] width 140 height 18
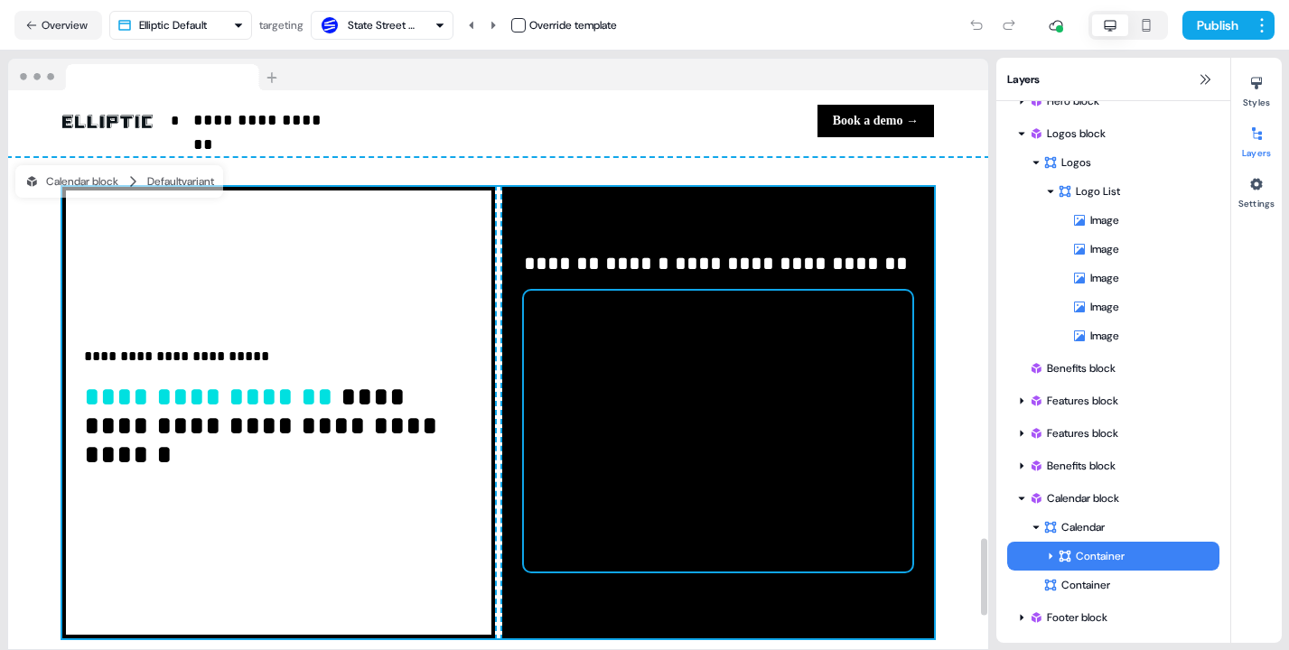
scroll to position [3233, 0]
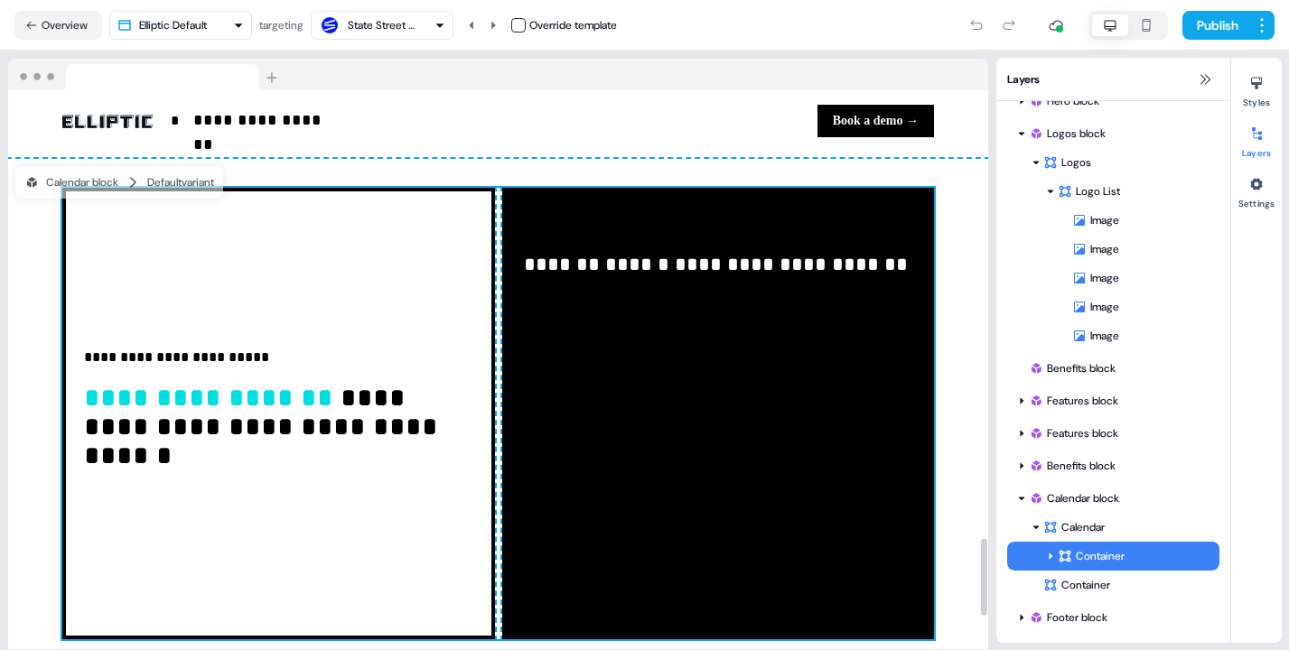
click at [805, 237] on div "**********" at bounding box center [718, 413] width 433 height 451
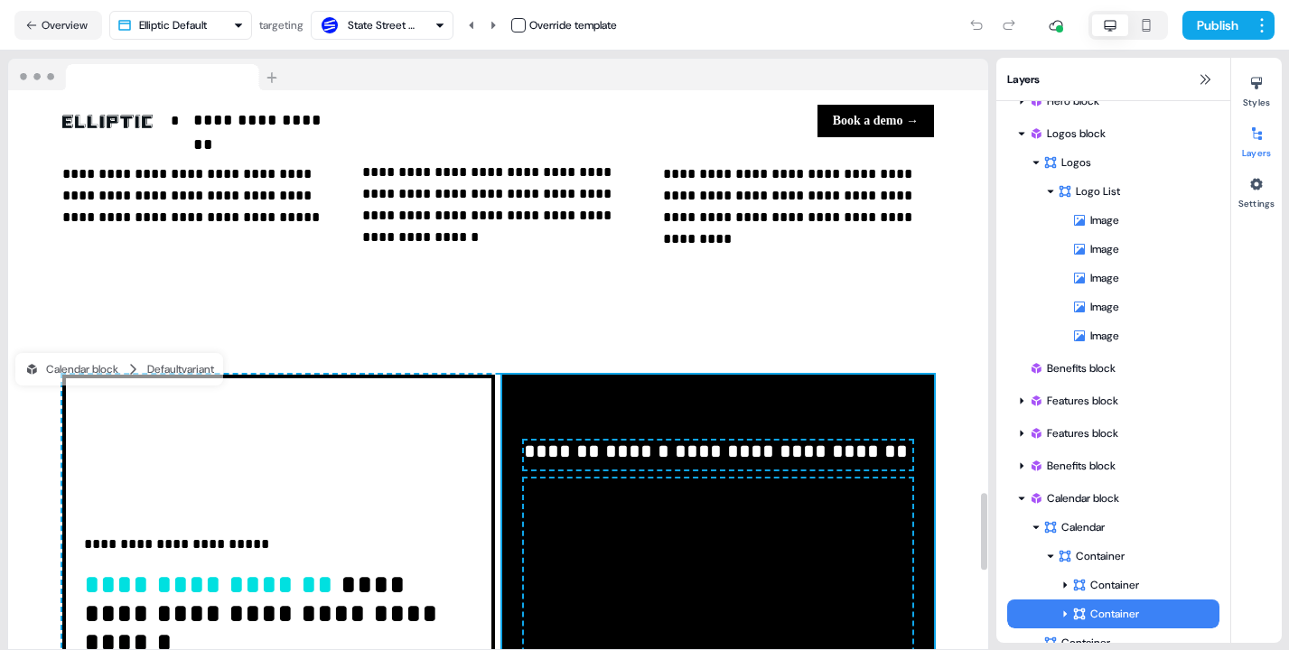
scroll to position [2828, 0]
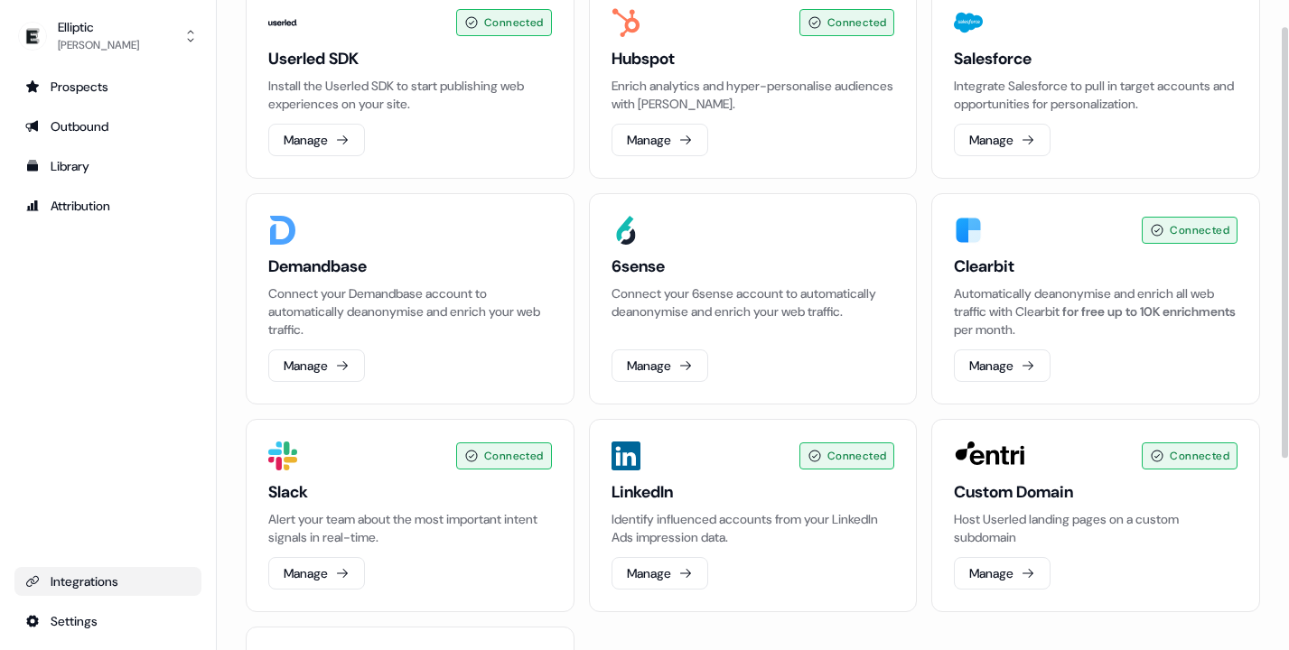
scroll to position [100, 0]
